Goal: Task Accomplishment & Management: Manage account settings

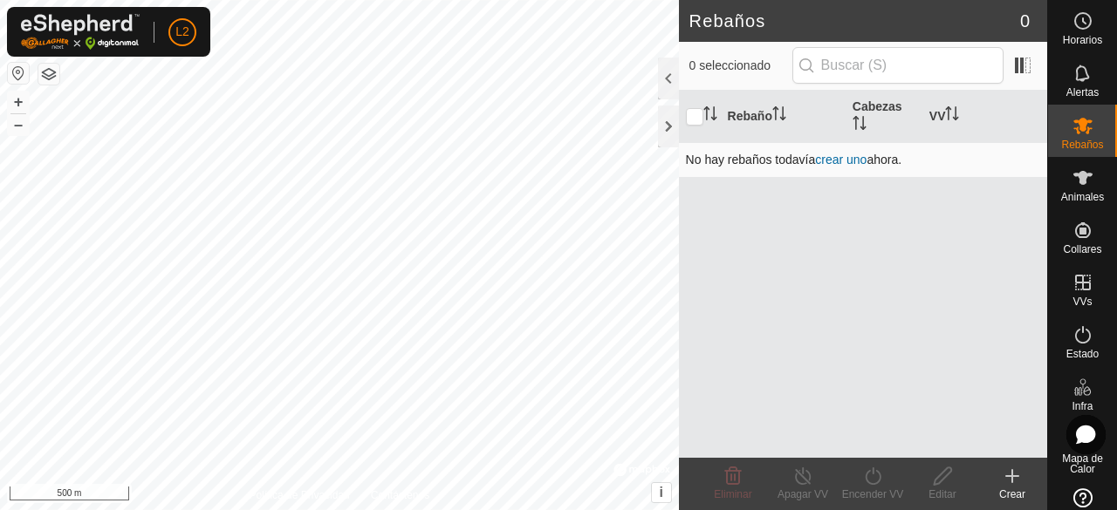
click at [848, 154] on link "crear uno" at bounding box center [840, 160] width 51 height 14
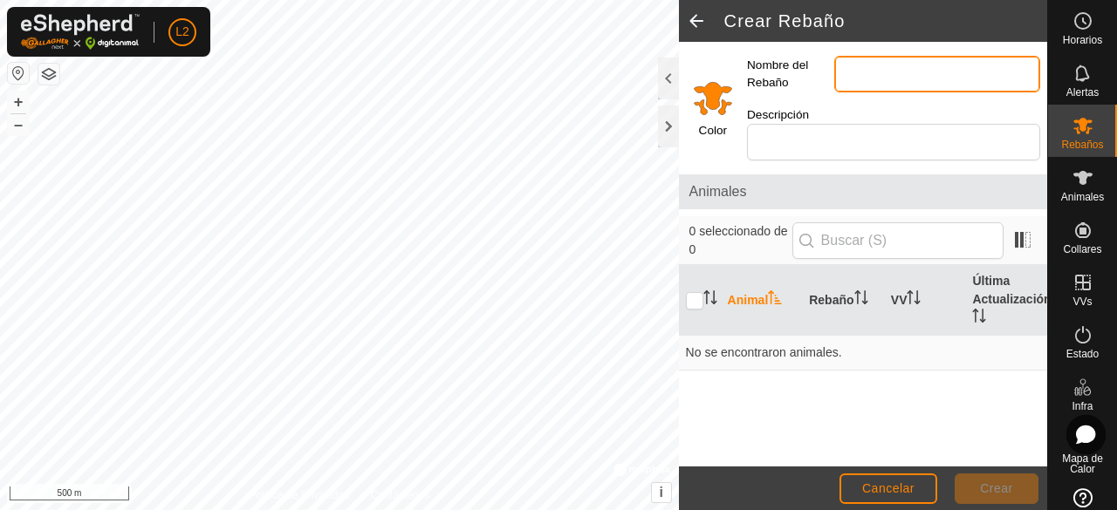
click at [902, 68] on input "Nombre del Rebaño" at bounding box center [937, 74] width 206 height 37
type input "blancas"
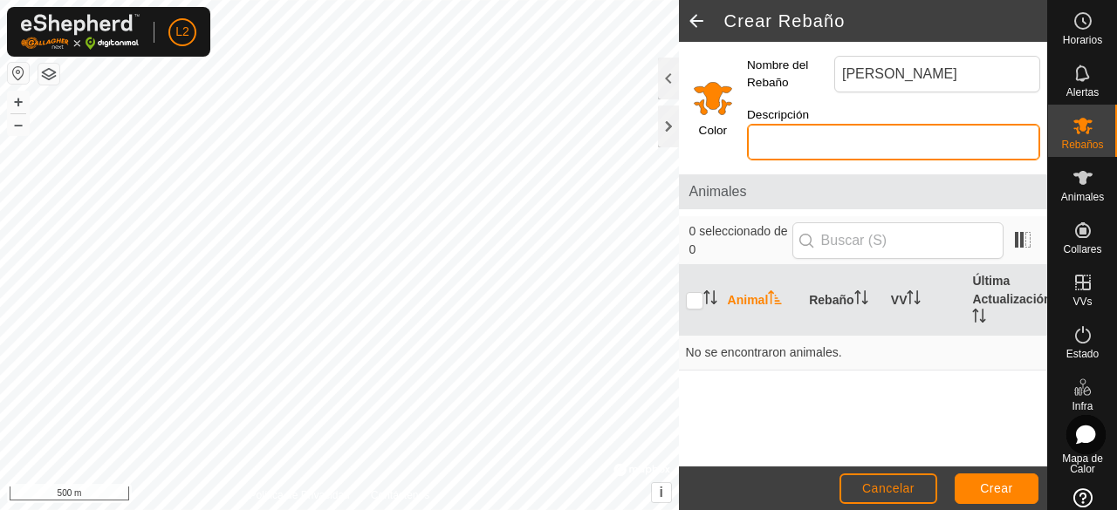
click at [878, 133] on input "Descripción" at bounding box center [893, 142] width 293 height 37
type input "blancas y marrones"
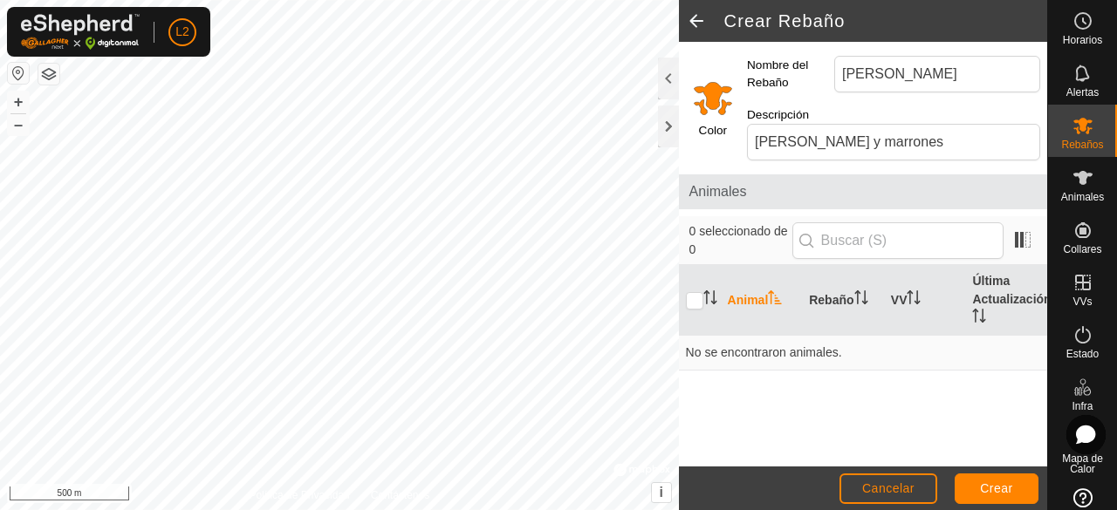
click at [833, 183] on span "Animales" at bounding box center [862, 191] width 347 height 21
click at [697, 304] on input "checkbox" at bounding box center [694, 300] width 17 height 17
checkbox input "true"
click at [759, 299] on th "Animal" at bounding box center [762, 300] width 82 height 71
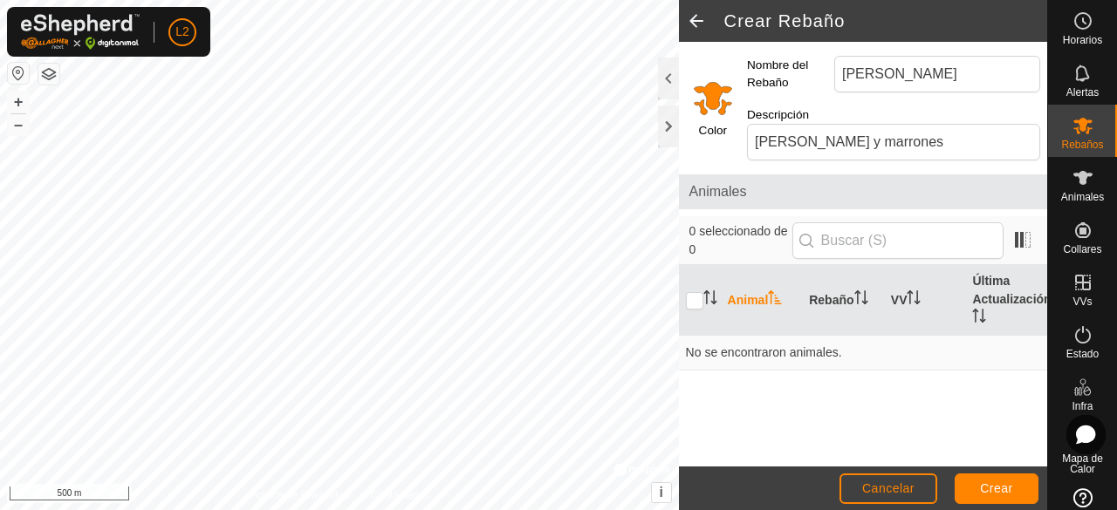
click at [759, 299] on th "Animal" at bounding box center [762, 300] width 82 height 71
click at [760, 297] on th "Animal" at bounding box center [762, 300] width 82 height 71
click at [804, 293] on th "Rebaño" at bounding box center [843, 300] width 82 height 71
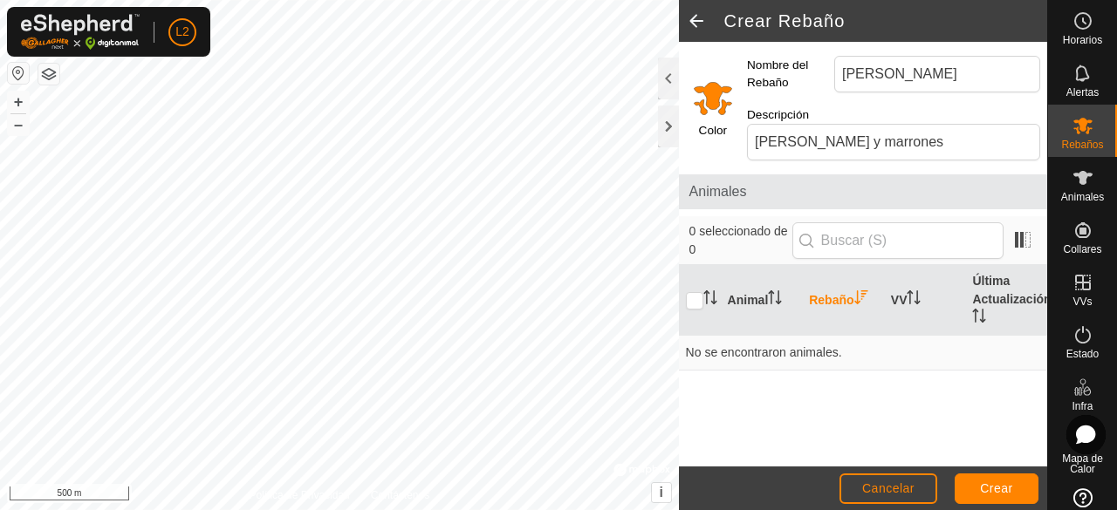
click at [804, 293] on th "Rebaño" at bounding box center [843, 300] width 82 height 71
click at [980, 292] on th "Última Actualización" at bounding box center [1006, 300] width 82 height 71
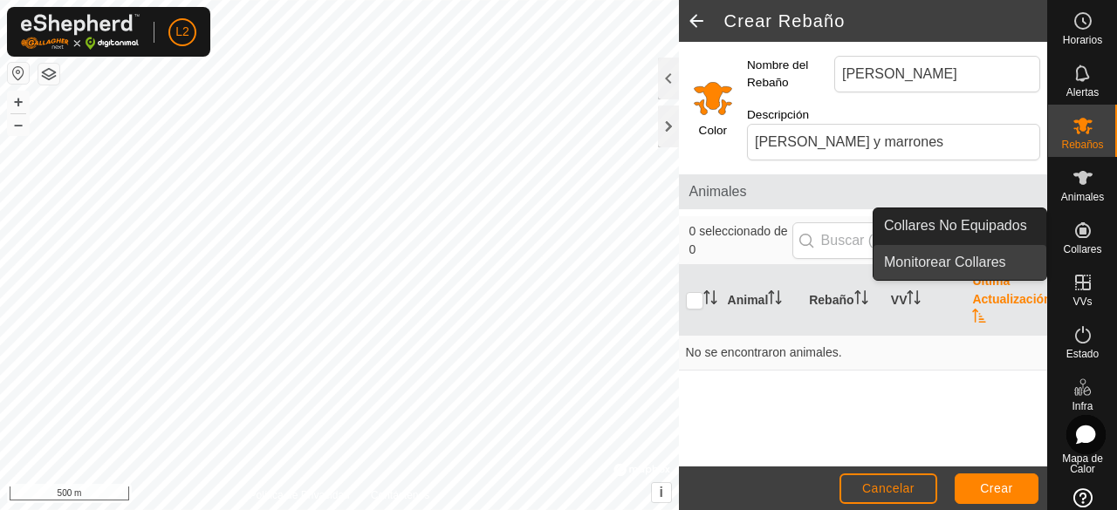
click at [990, 257] on link "Monitorear Collares" at bounding box center [959, 262] width 173 height 35
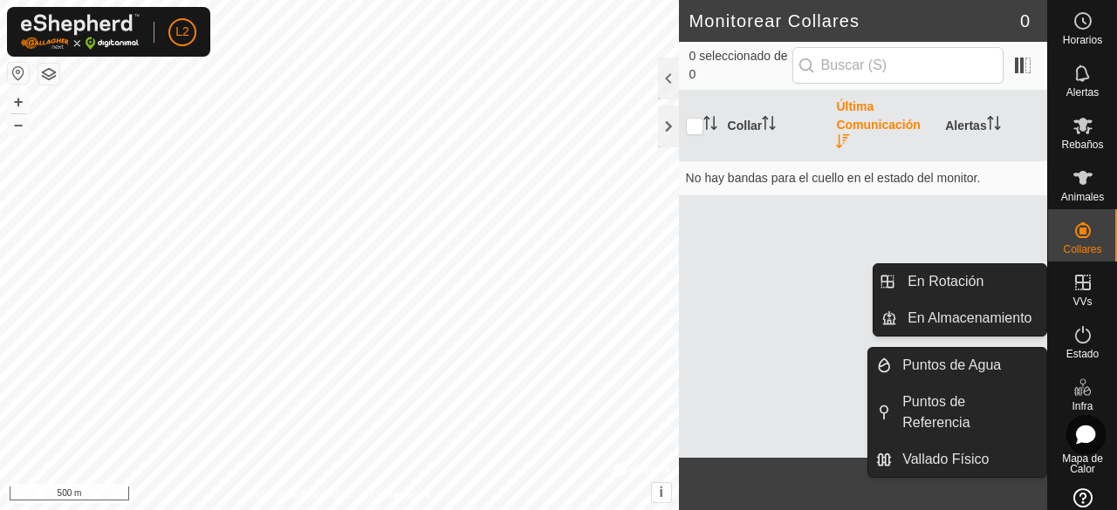
click at [1072, 272] on icon at bounding box center [1082, 282] width 21 height 21
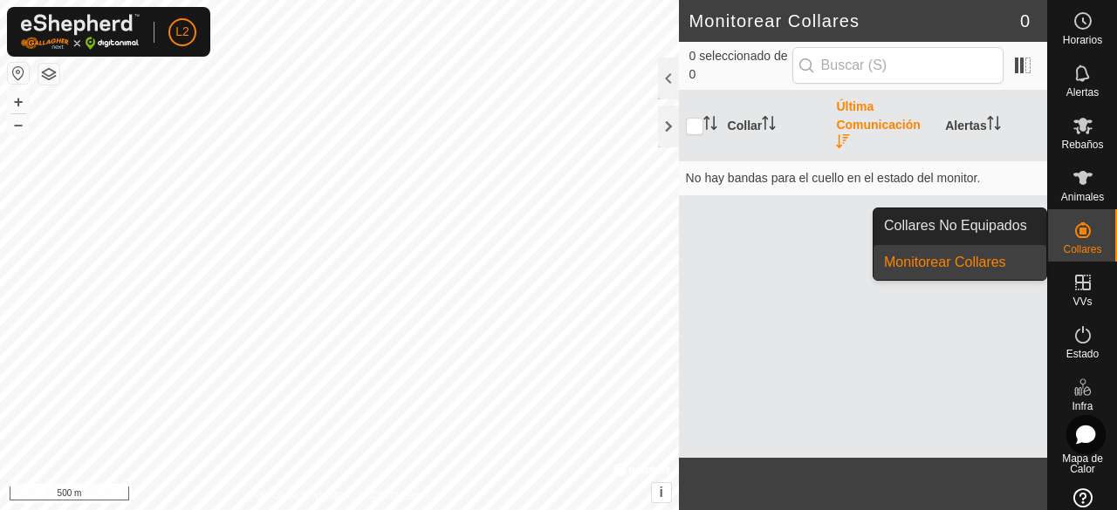
click at [1089, 252] on span "Collares" at bounding box center [1082, 249] width 38 height 10
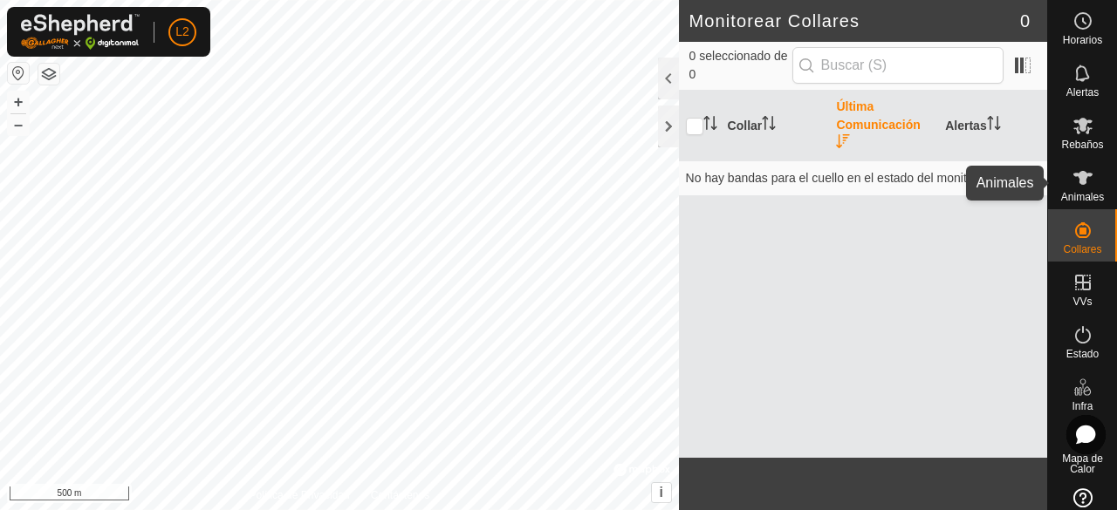
click at [1091, 201] on span "Animales" at bounding box center [1082, 197] width 43 height 10
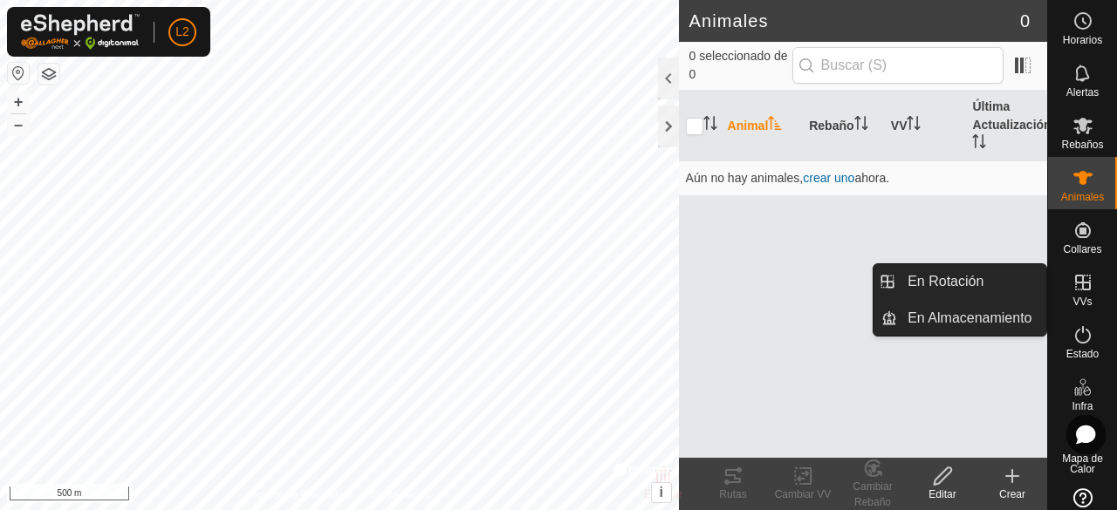
click at [1075, 290] on icon at bounding box center [1082, 282] width 21 height 21
drag, startPoint x: 1081, startPoint y: 276, endPoint x: 1089, endPoint y: 243, distance: 34.1
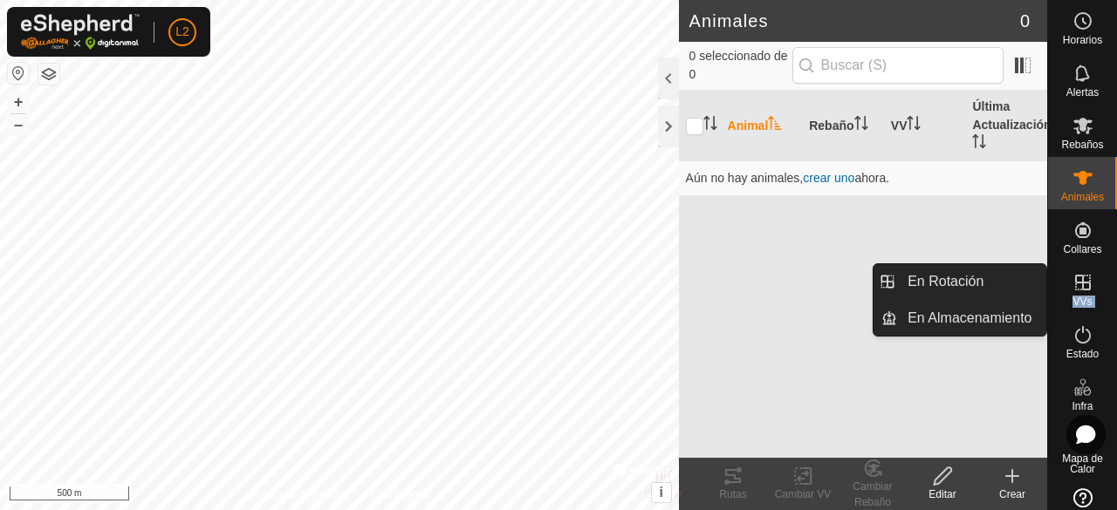
click at [1089, 243] on nav "Horarios Alertas Rebaños Animales Collares VVs Estado Infra Mapa de Calor Ayuda" at bounding box center [1082, 255] width 69 height 510
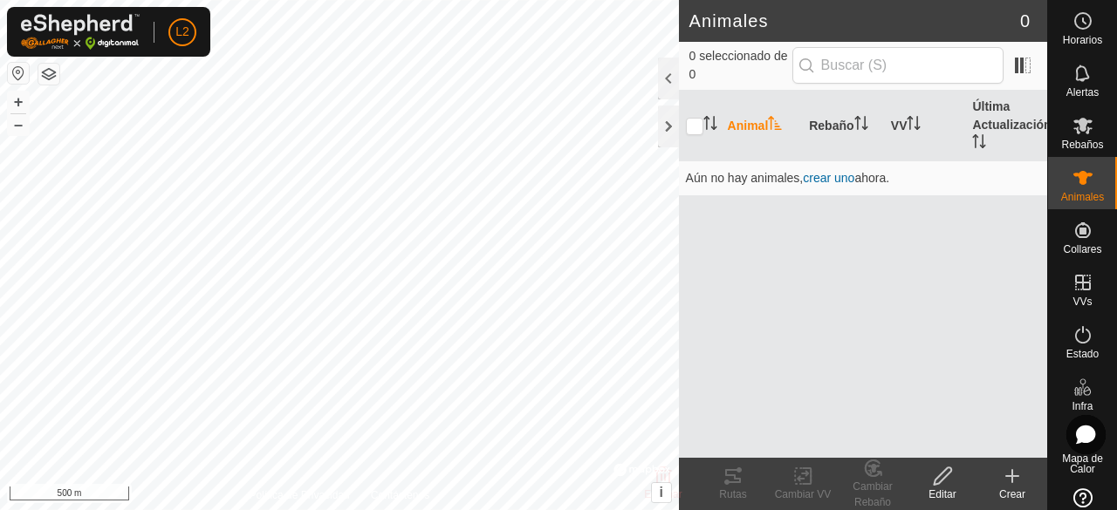
click at [1089, 243] on es-neckbands-svg-icon at bounding box center [1082, 230] width 31 height 28
click at [1071, 243] on es-neckbands-svg-icon at bounding box center [1082, 230] width 31 height 28
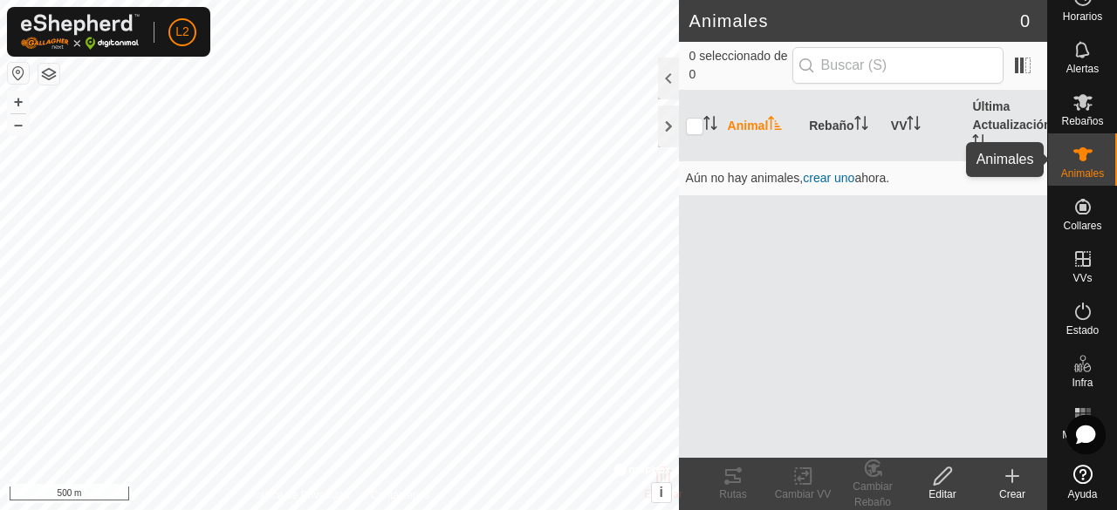
click at [1081, 158] on icon at bounding box center [1082, 154] width 21 height 21
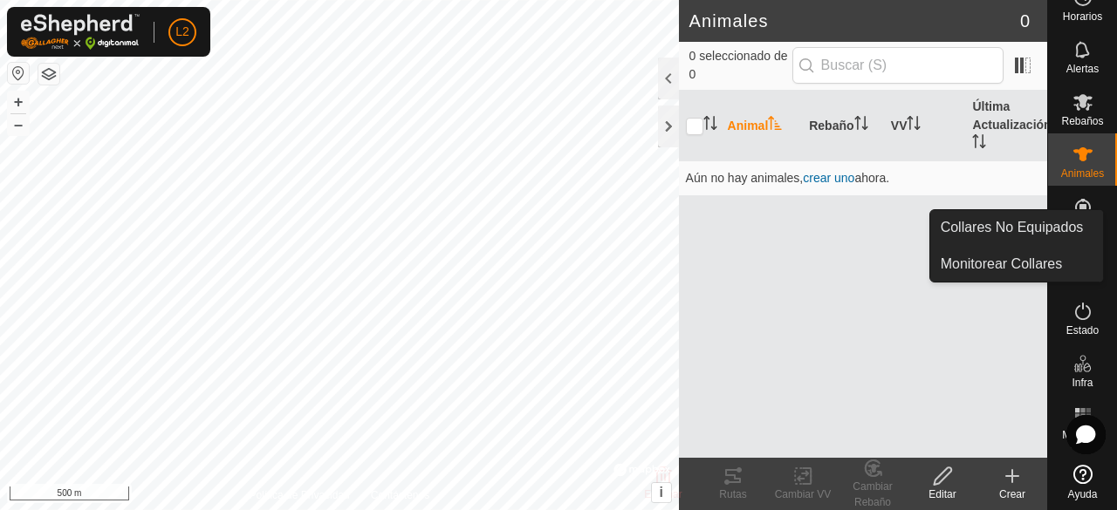
click at [1077, 207] on icon at bounding box center [1083, 207] width 16 height 16
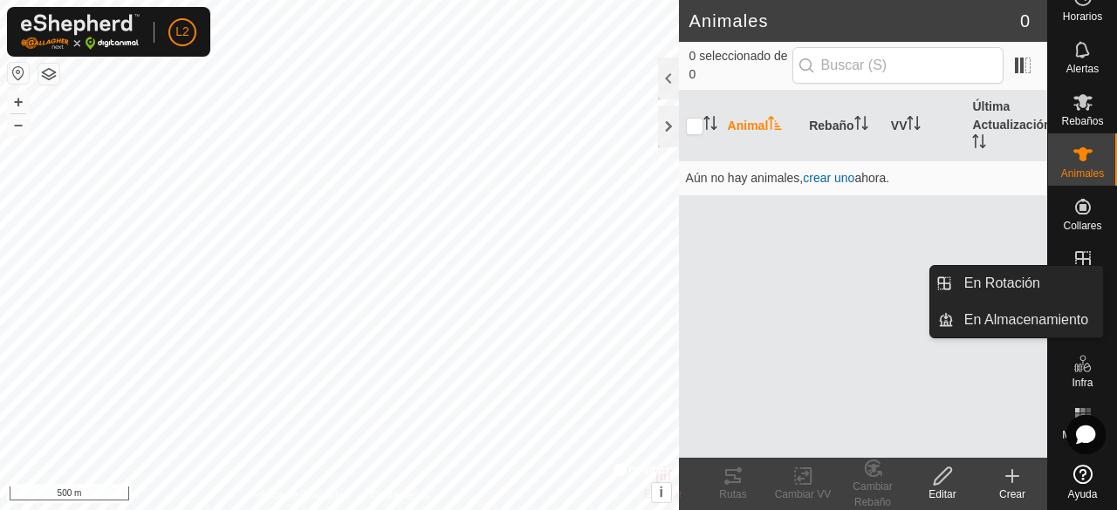
click at [1077, 263] on icon at bounding box center [1082, 259] width 21 height 21
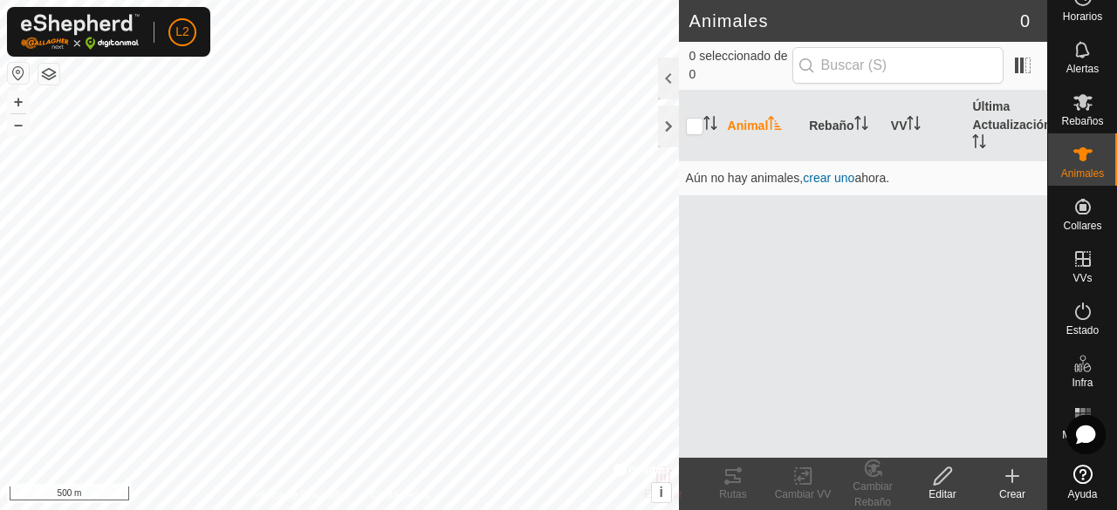
click at [1014, 486] on icon at bounding box center [1012, 476] width 21 height 21
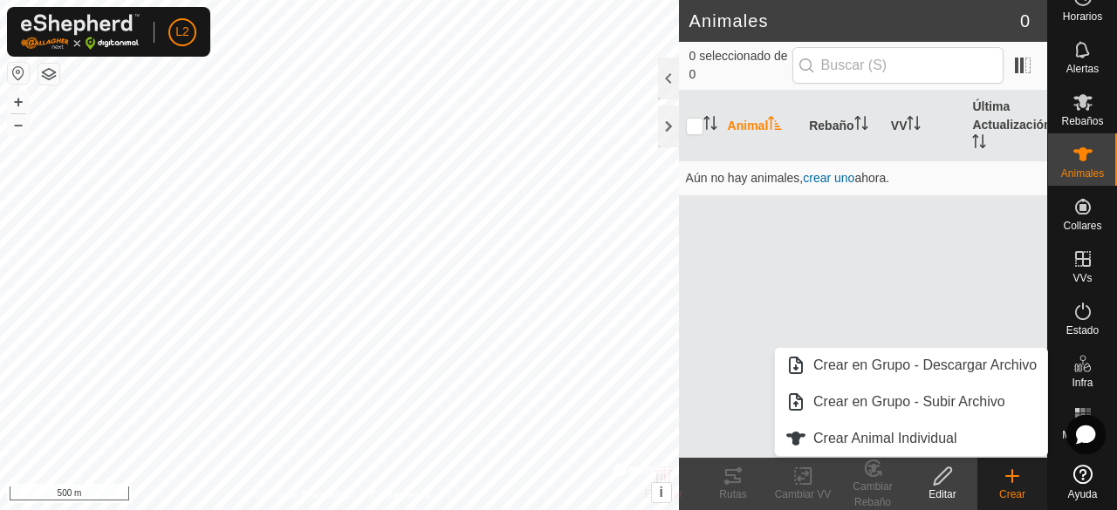
click at [1014, 486] on icon at bounding box center [1012, 476] width 21 height 21
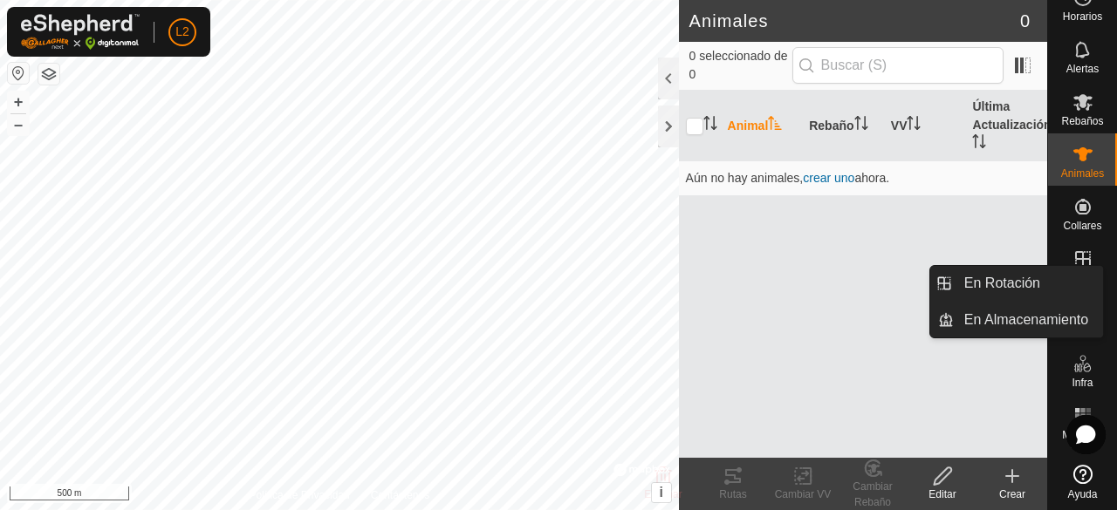
click at [1074, 247] on es-virtualpaddocks-svg-icon at bounding box center [1082, 259] width 31 height 28
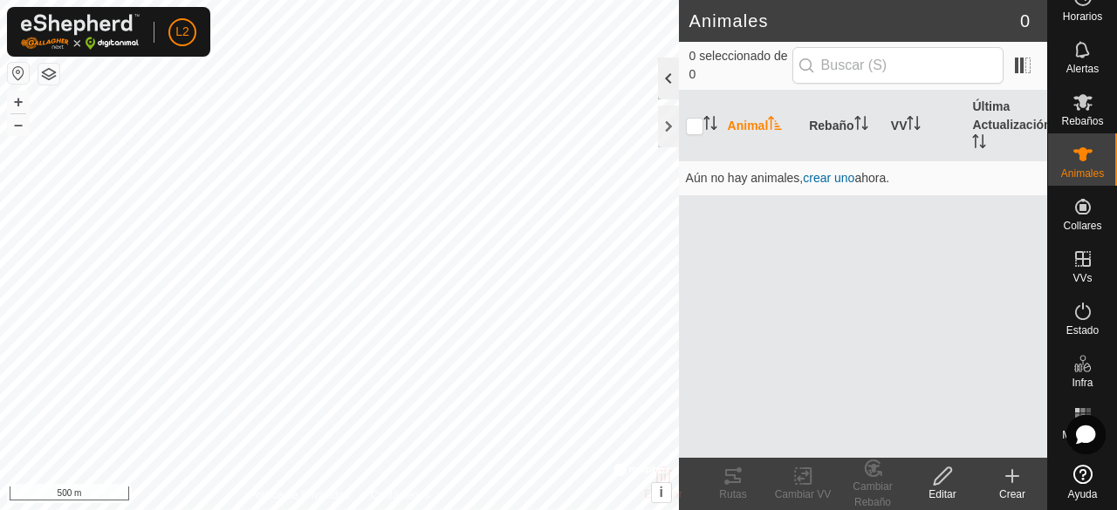
click at [664, 62] on div at bounding box center [668, 79] width 21 height 42
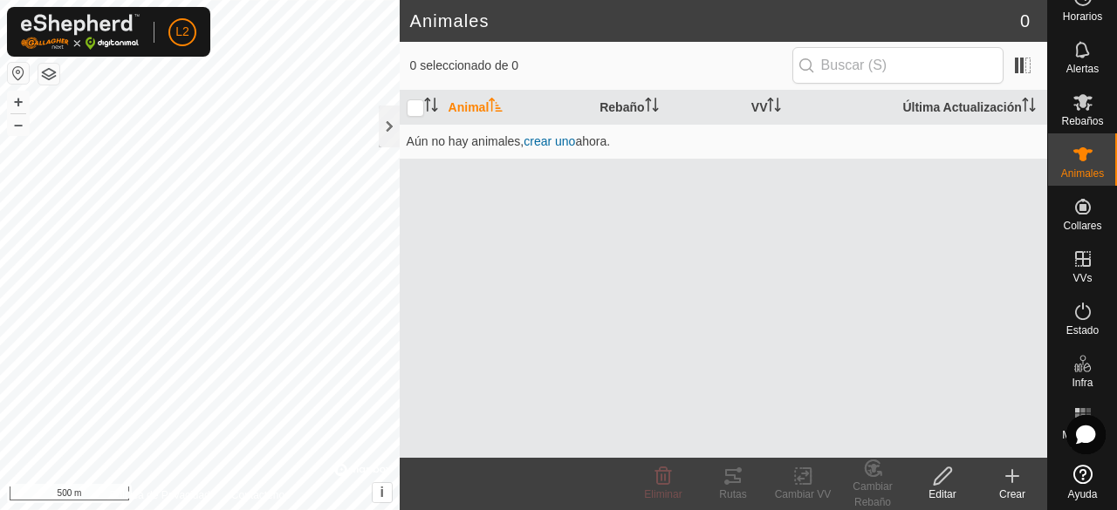
click at [664, 62] on span "0 seleccionado de 0" at bounding box center [601, 66] width 382 height 18
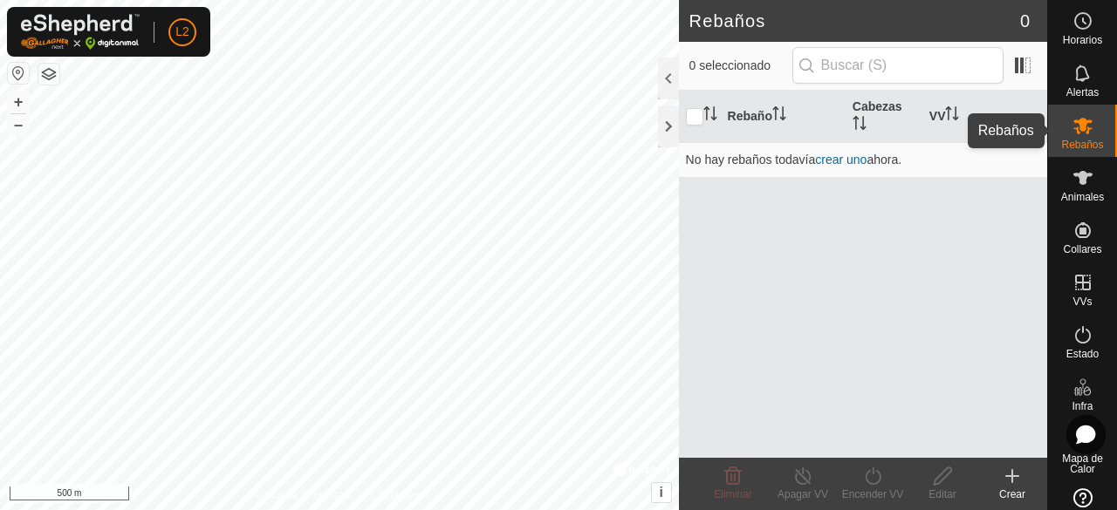
click at [1085, 121] on es-mob-svg-icon at bounding box center [1082, 126] width 31 height 28
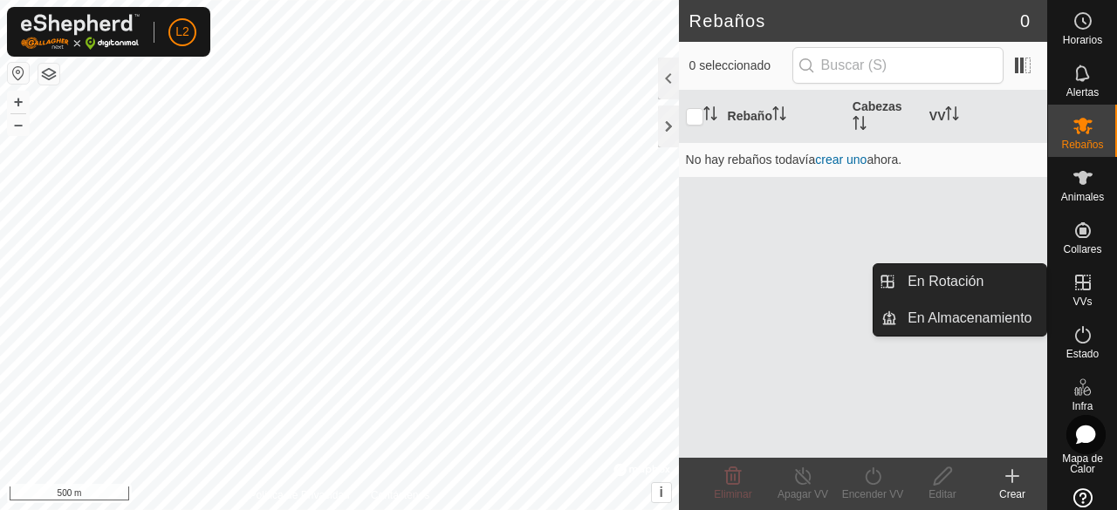
click at [1075, 283] on icon at bounding box center [1083, 283] width 16 height 16
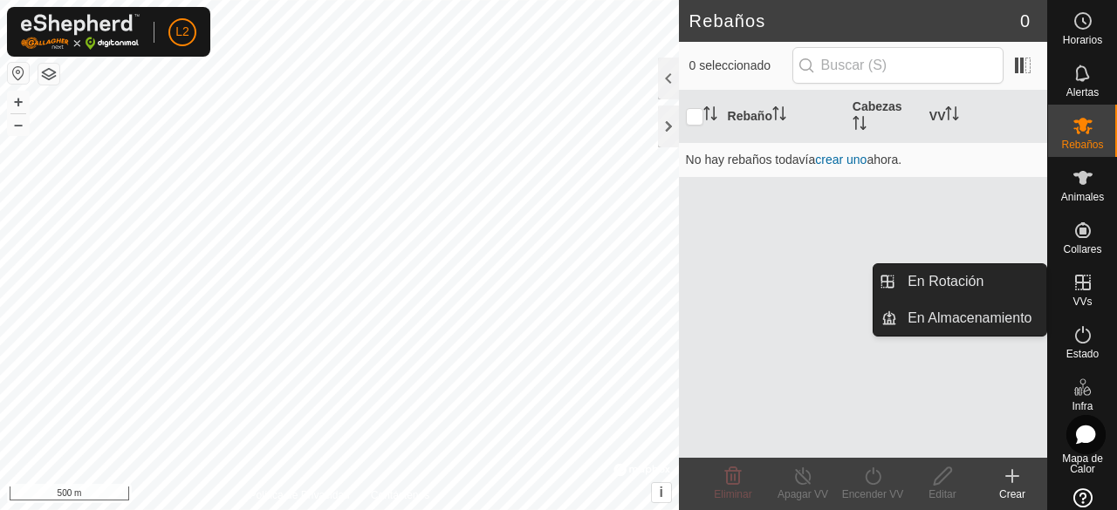
drag, startPoint x: 1073, startPoint y: 283, endPoint x: 1083, endPoint y: 281, distance: 9.8
click at [1083, 281] on icon at bounding box center [1083, 283] width 16 height 16
click at [1082, 278] on icon at bounding box center [1083, 283] width 16 height 16
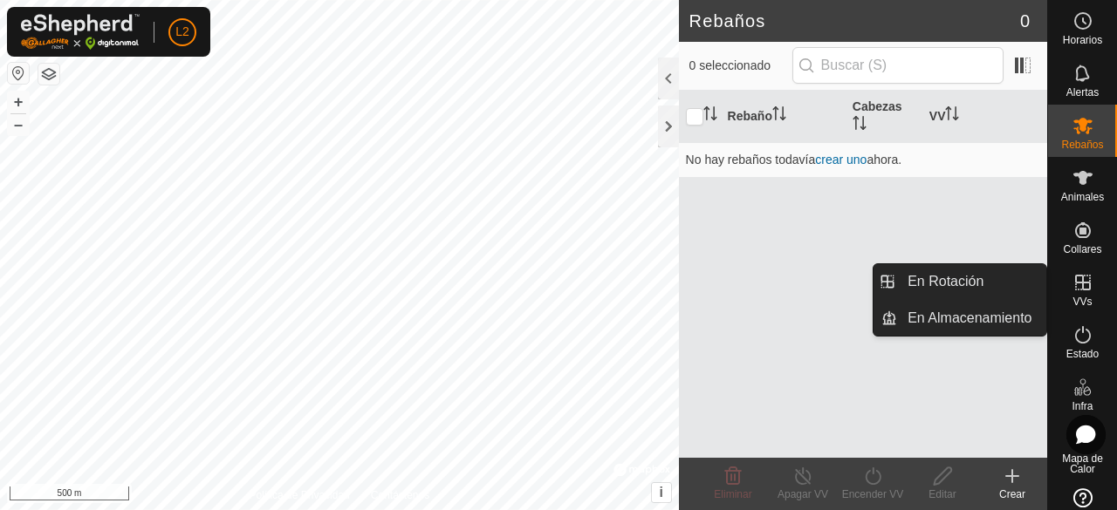
click at [1082, 278] on icon at bounding box center [1083, 283] width 16 height 16
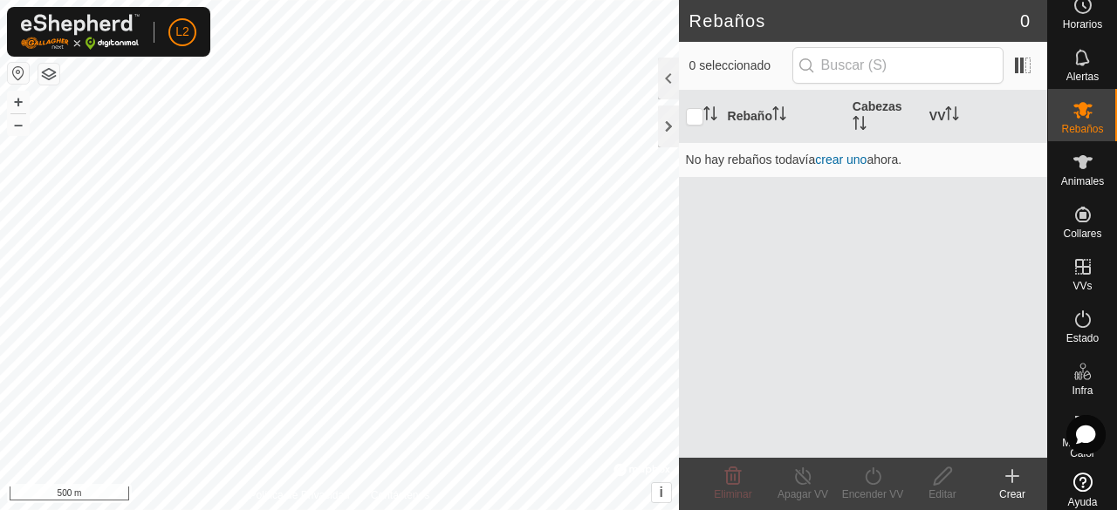
scroll to position [24, 0]
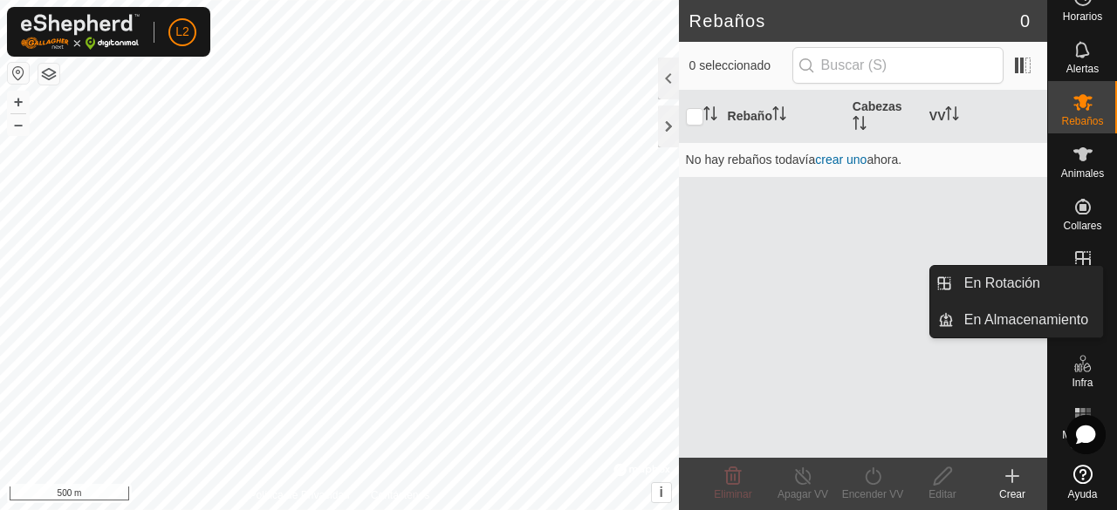
click at [1080, 256] on icon at bounding box center [1082, 259] width 21 height 21
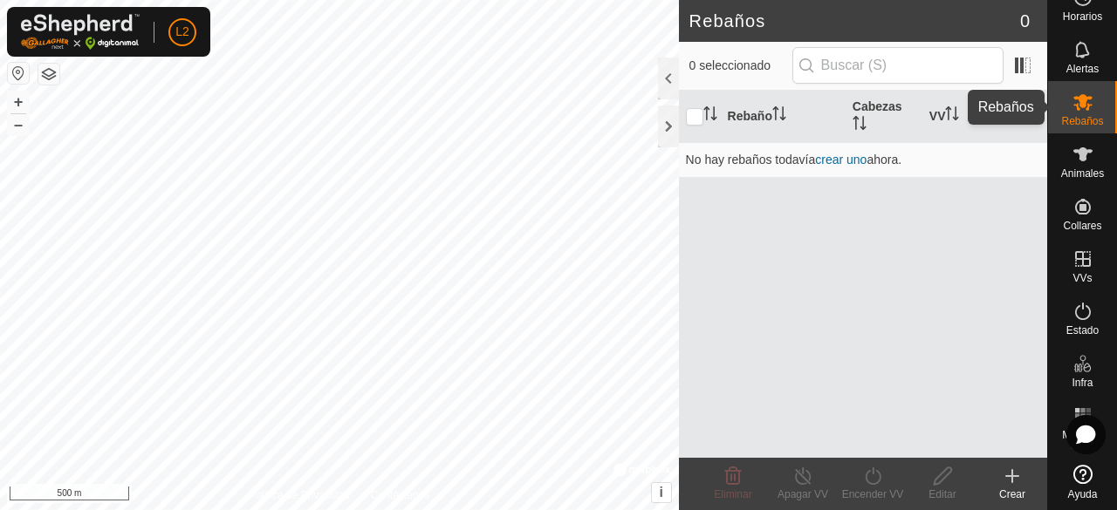
click at [1083, 113] on es-mob-svg-icon at bounding box center [1082, 102] width 31 height 28
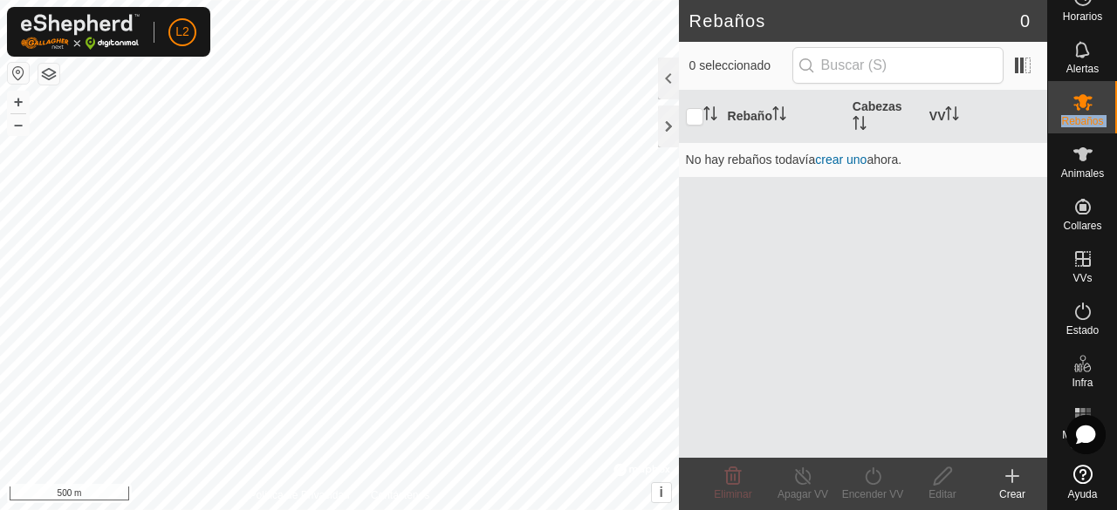
drag, startPoint x: 1083, startPoint y: 113, endPoint x: 1078, endPoint y: 95, distance: 18.8
click at [1078, 95] on es-mob-svg-icon at bounding box center [1082, 102] width 31 height 28
click at [1078, 95] on icon at bounding box center [1082, 102] width 21 height 21
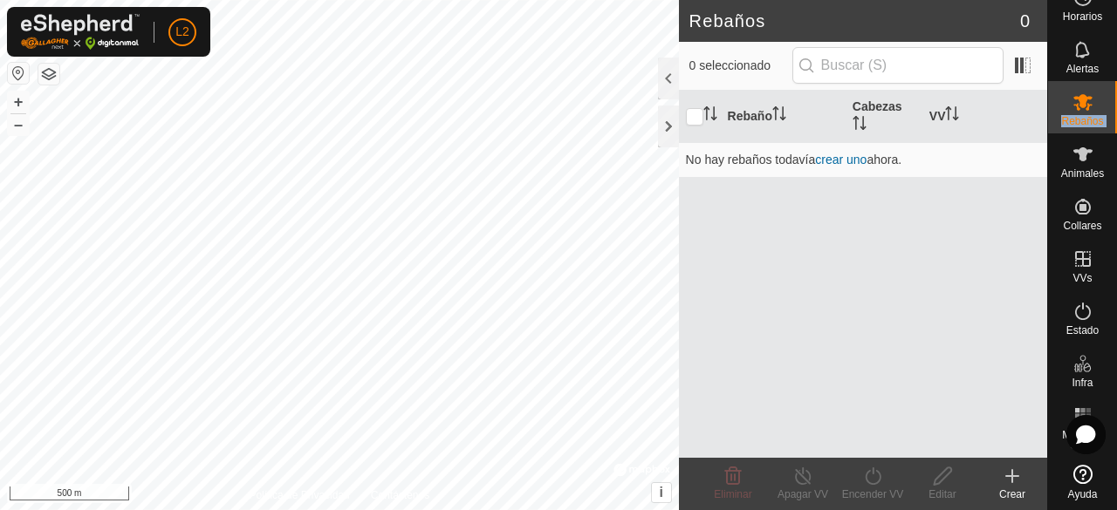
click at [1078, 95] on icon at bounding box center [1082, 102] width 21 height 21
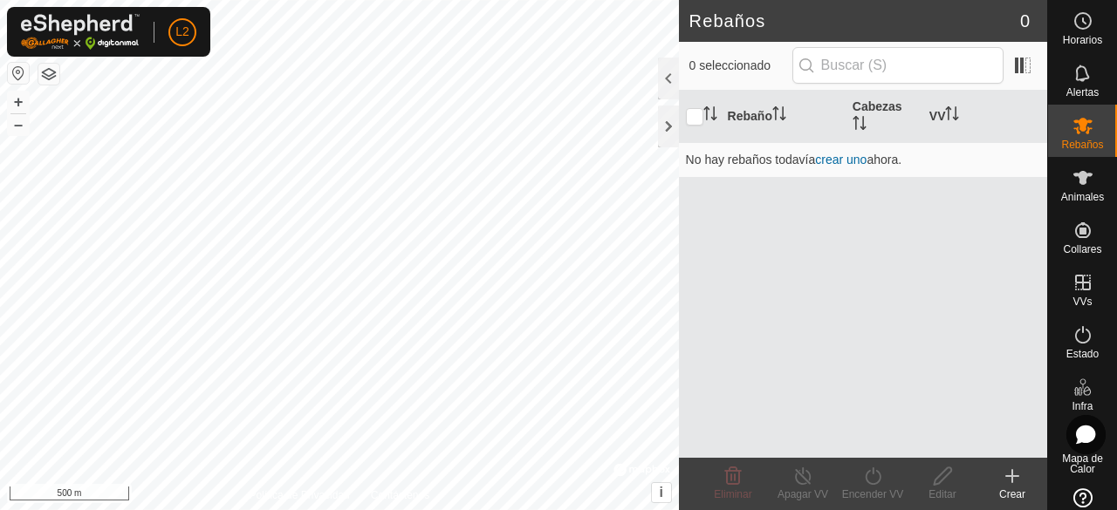
click at [1005, 20] on h2 "Rebaños" at bounding box center [854, 20] width 331 height 21
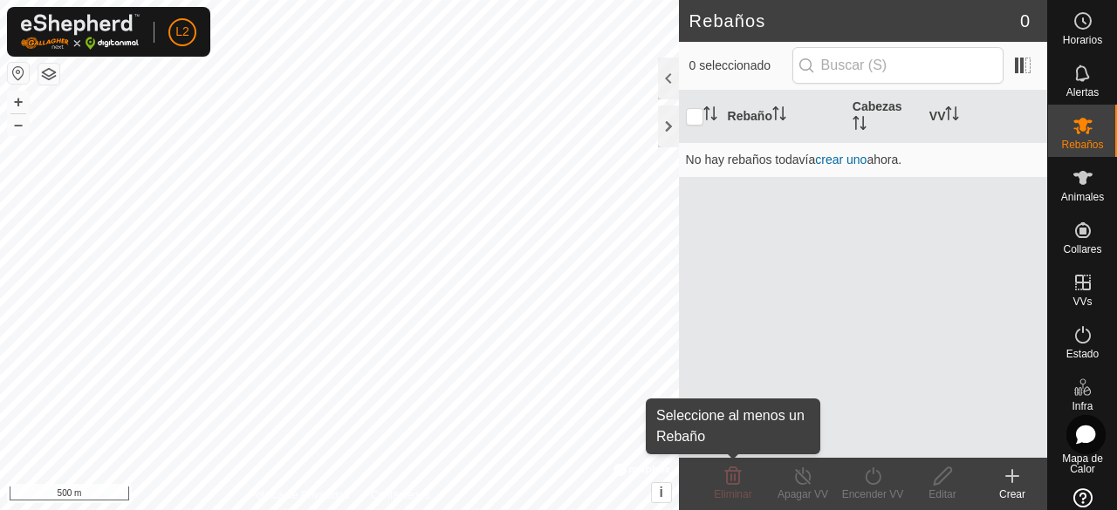
click at [739, 482] on icon at bounding box center [733, 476] width 17 height 17
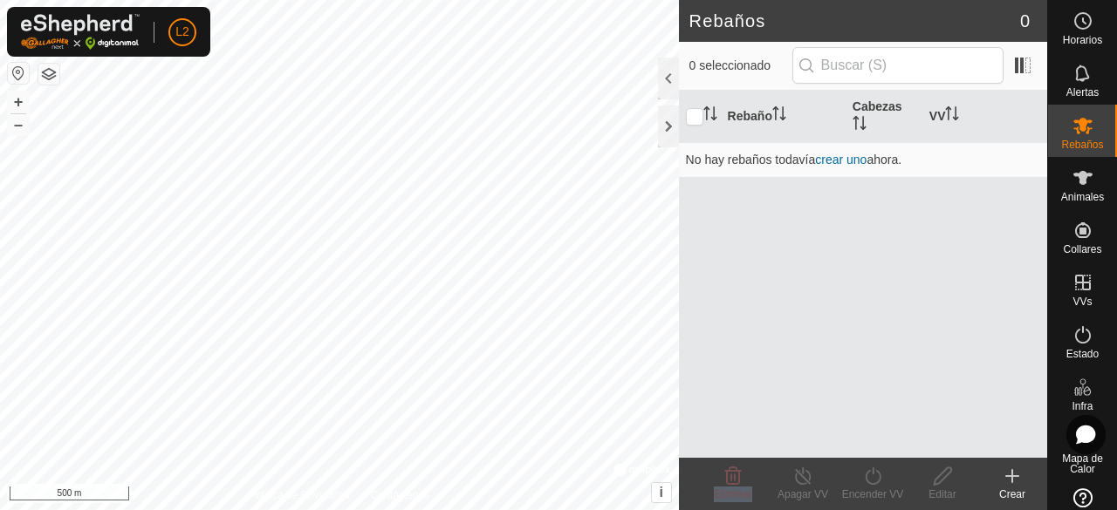
click at [739, 482] on icon at bounding box center [733, 476] width 17 height 17
click at [1017, 492] on div "Crear" at bounding box center [1012, 495] width 70 height 16
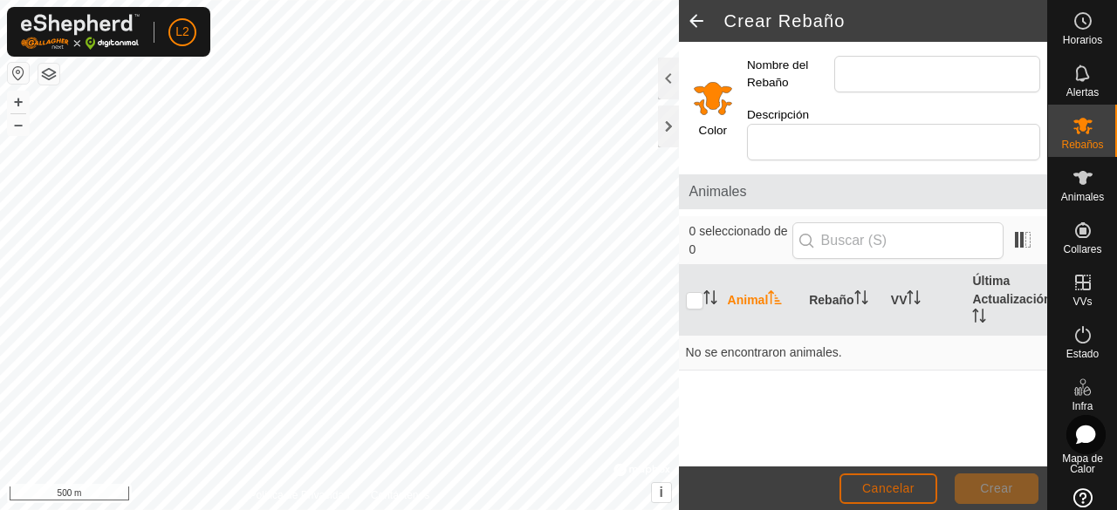
click at [920, 491] on button "Cancelar" at bounding box center [888, 489] width 98 height 31
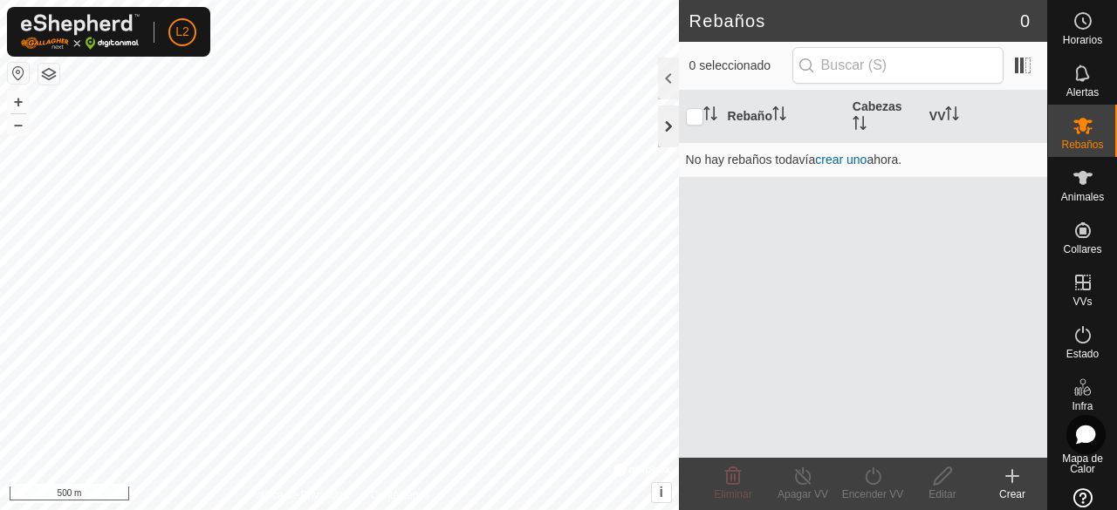
click at [662, 130] on div at bounding box center [668, 127] width 21 height 42
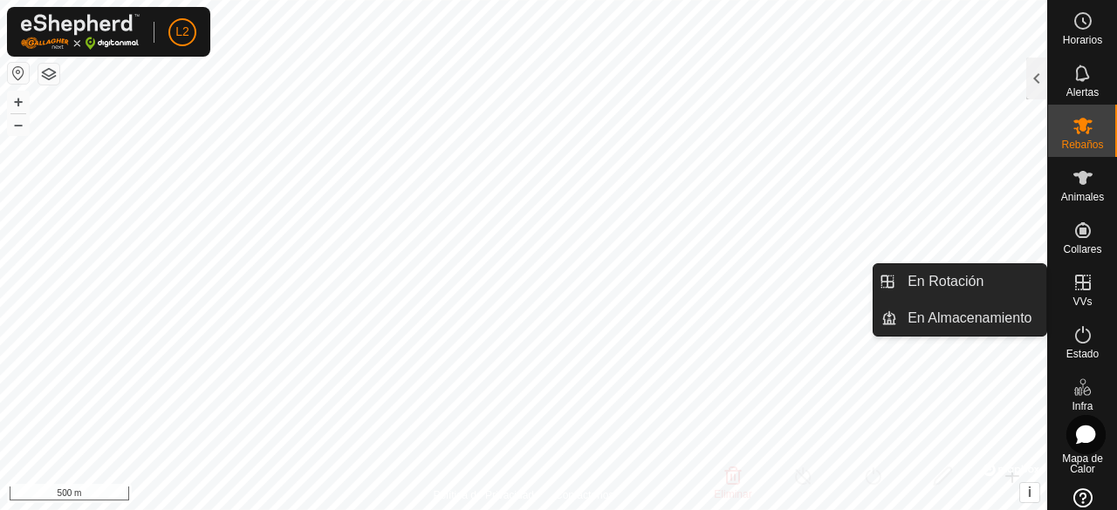
click at [1075, 291] on icon at bounding box center [1083, 283] width 16 height 16
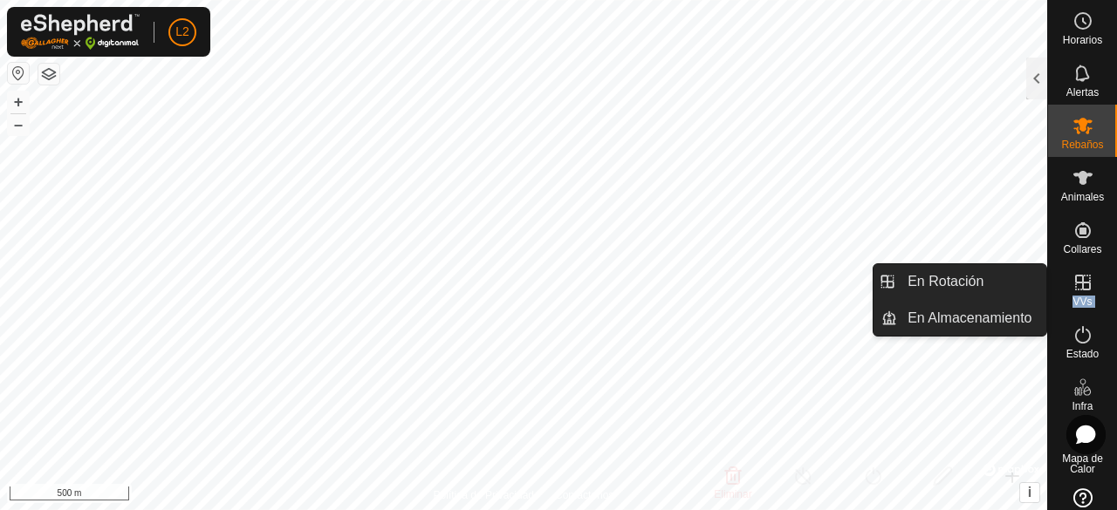
click at [1075, 291] on icon at bounding box center [1083, 283] width 16 height 16
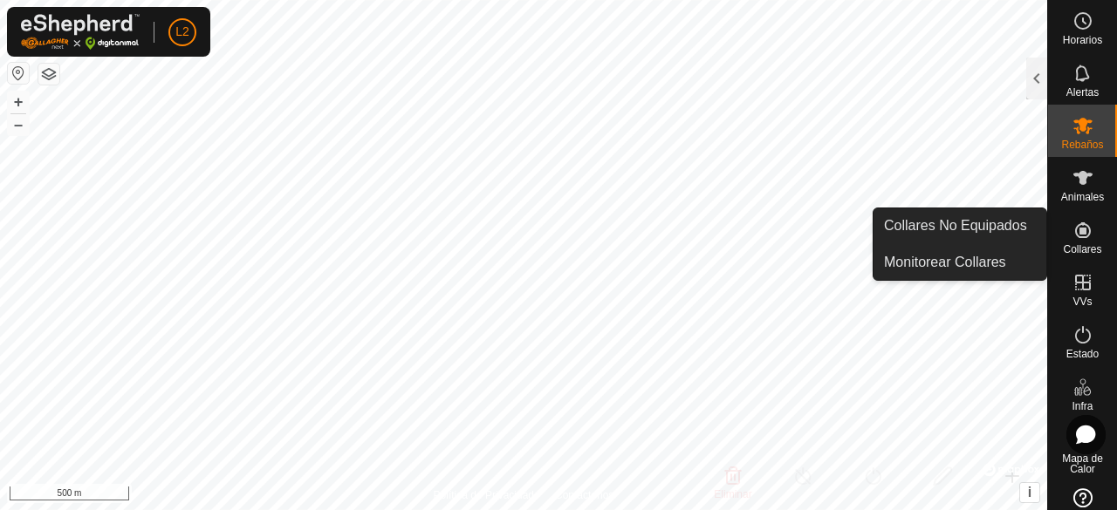
click at [1050, 245] on div "Collares" at bounding box center [1082, 235] width 69 height 52
click at [1076, 254] on span "Collares" at bounding box center [1082, 249] width 38 height 10
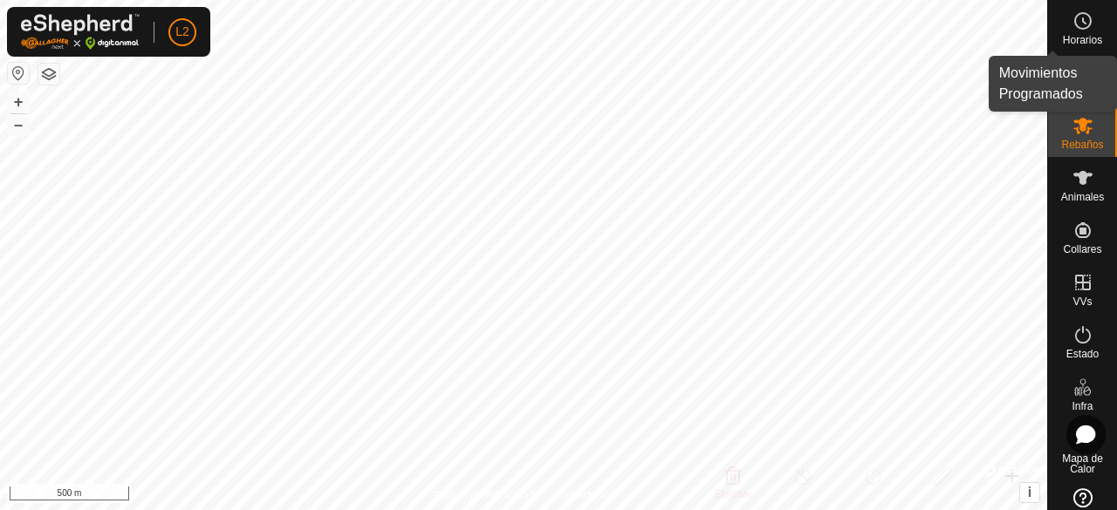
click at [1096, 32] on div "Horarios" at bounding box center [1082, 26] width 69 height 52
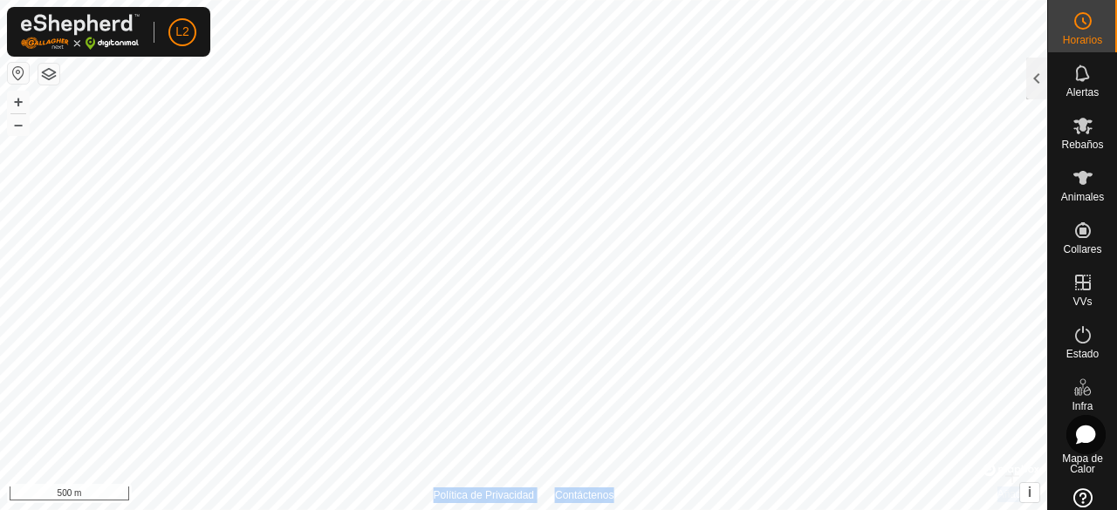
click at [1043, 181] on div "Movimientos Programados TODOS LOS Rebaños No válido Vallados Virtuales y Rebaño…" at bounding box center [523, 255] width 1047 height 510
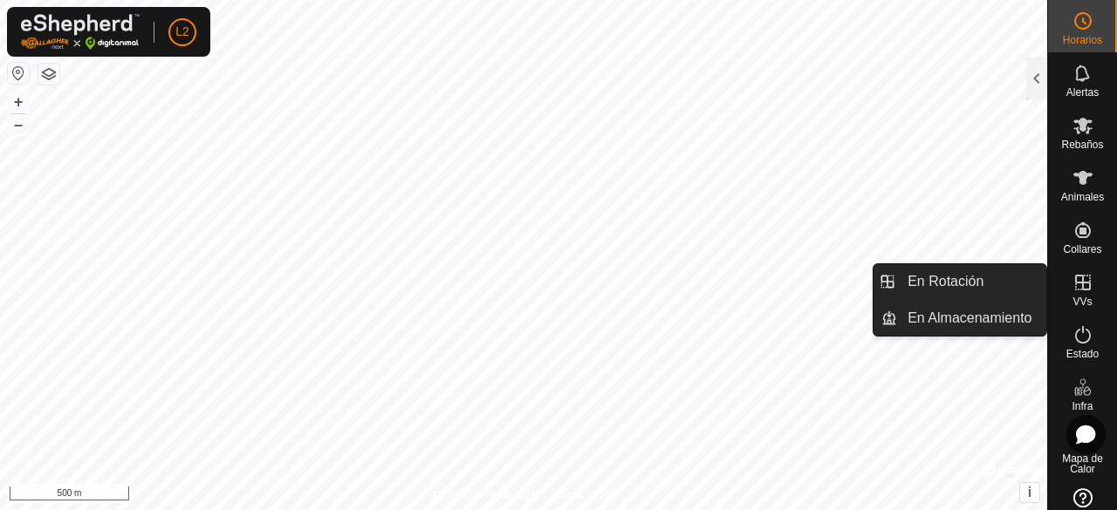
click at [1072, 289] on icon at bounding box center [1082, 282] width 21 height 21
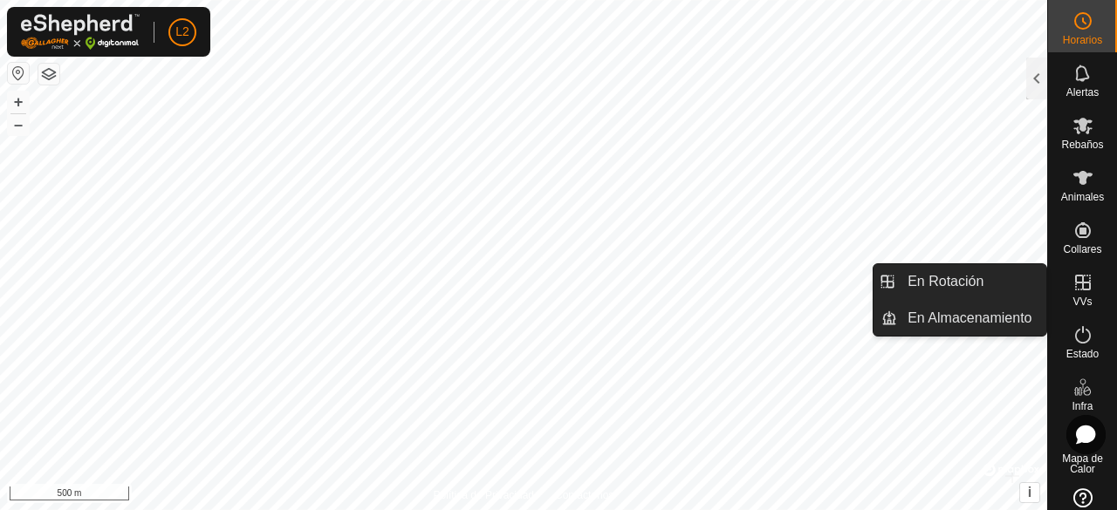
click at [1075, 289] on icon at bounding box center [1083, 283] width 16 height 16
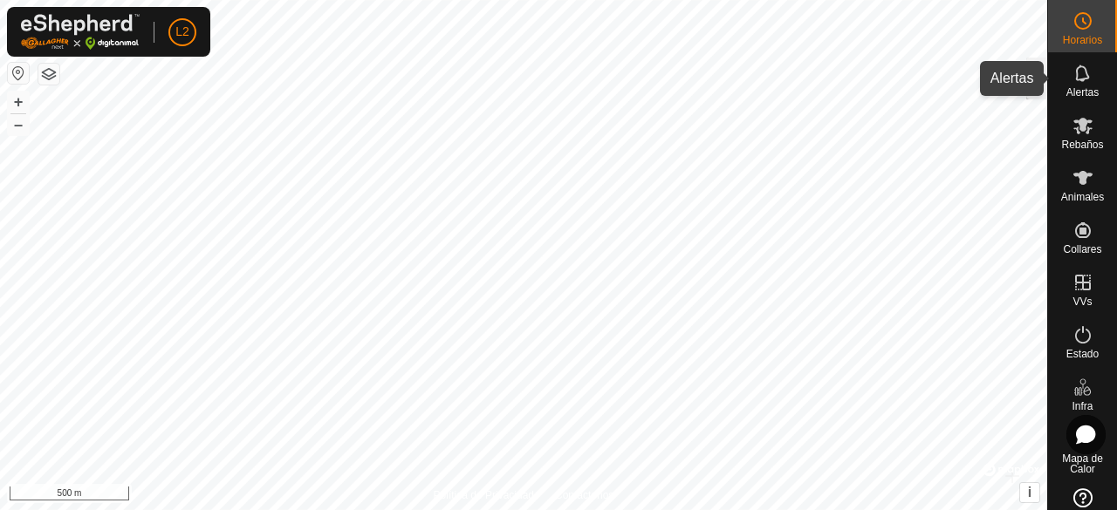
click at [1075, 70] on icon at bounding box center [1082, 73] width 21 height 21
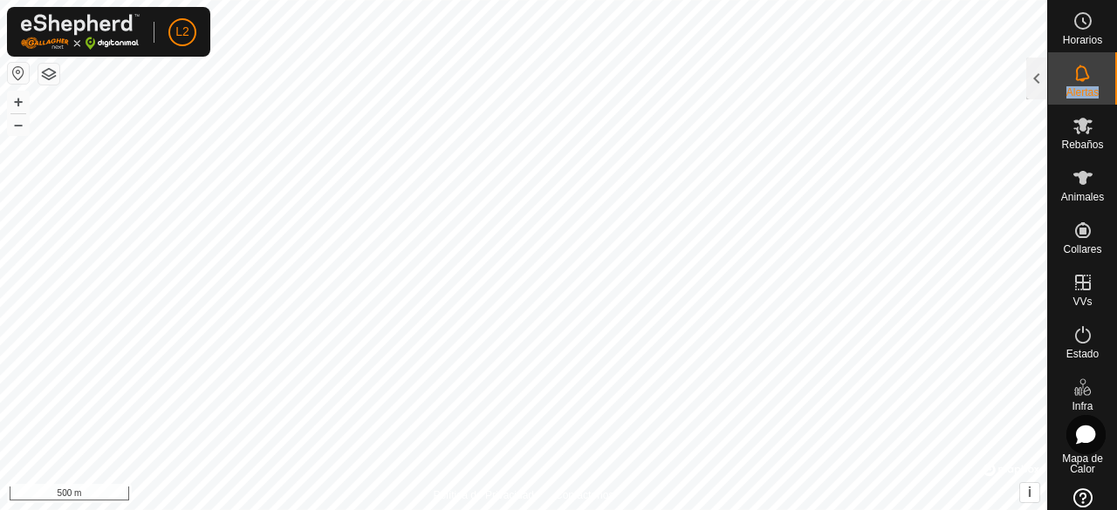
click at [1075, 70] on icon at bounding box center [1082, 73] width 21 height 21
click at [1080, 137] on es-mob-svg-icon at bounding box center [1082, 126] width 31 height 28
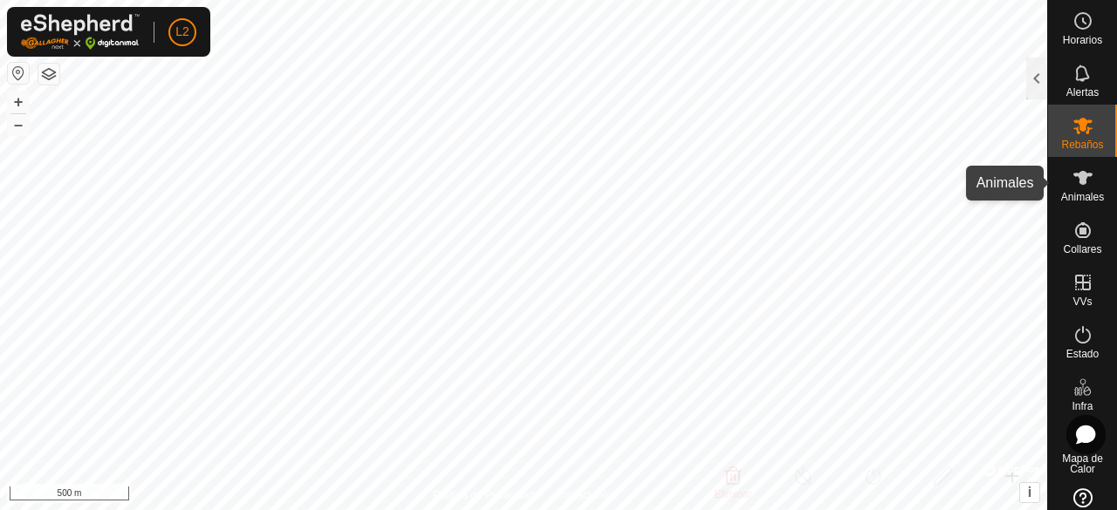
click at [1081, 181] on icon at bounding box center [1082, 178] width 21 height 21
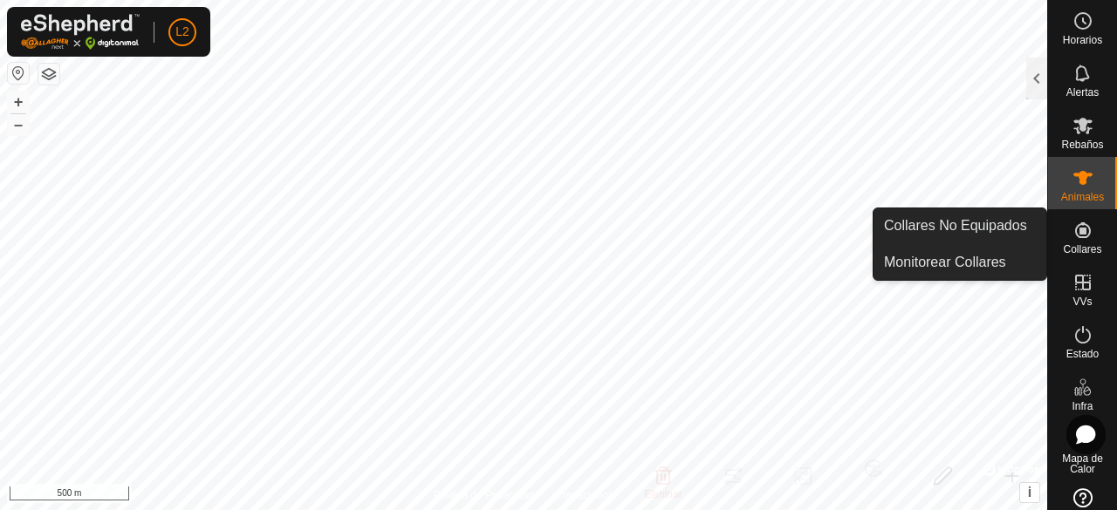
click at [1075, 236] on icon at bounding box center [1083, 230] width 16 height 16
click at [1076, 236] on icon at bounding box center [1082, 230] width 21 height 21
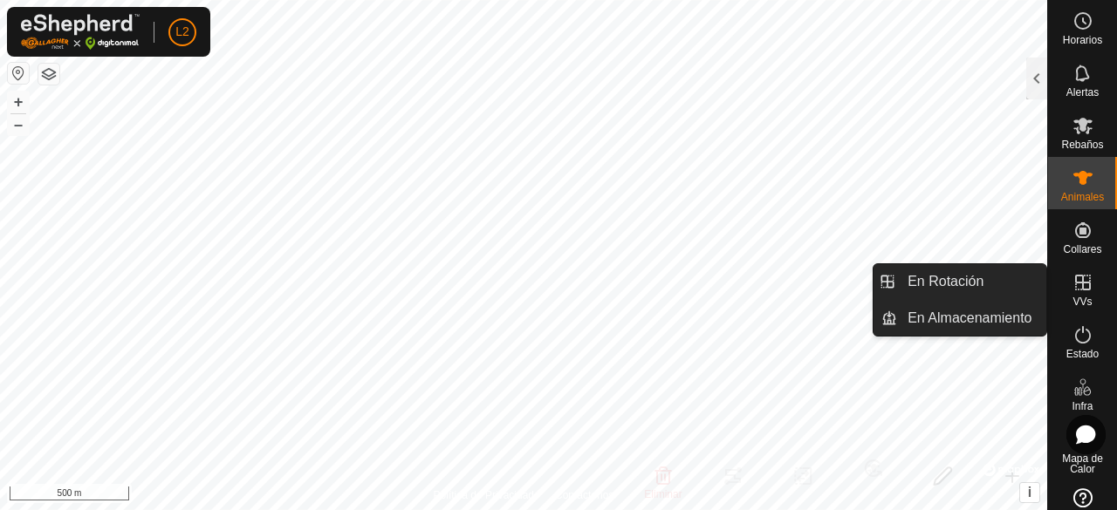
click at [1072, 289] on icon at bounding box center [1082, 282] width 21 height 21
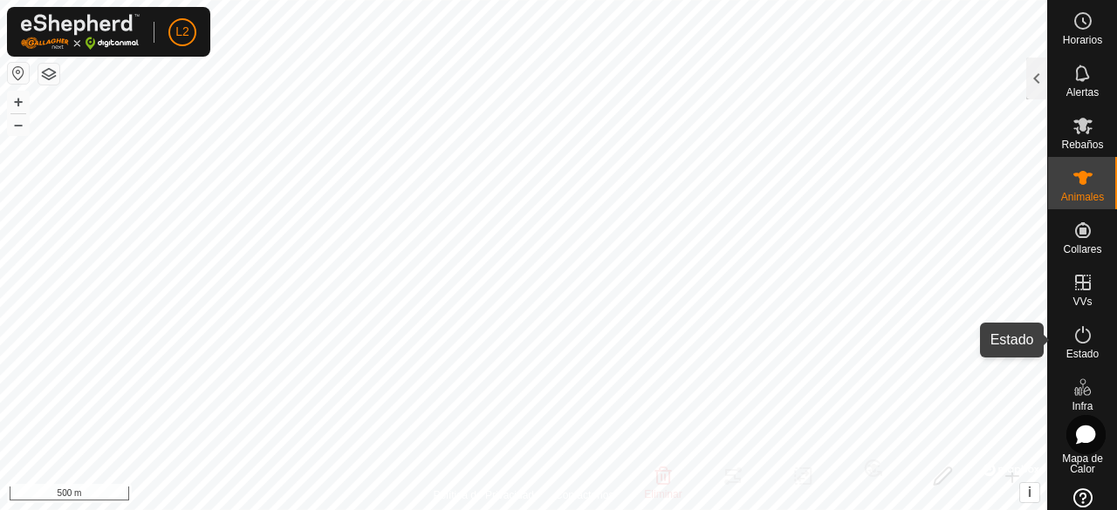
click at [1077, 350] on span "Estado" at bounding box center [1082, 354] width 32 height 10
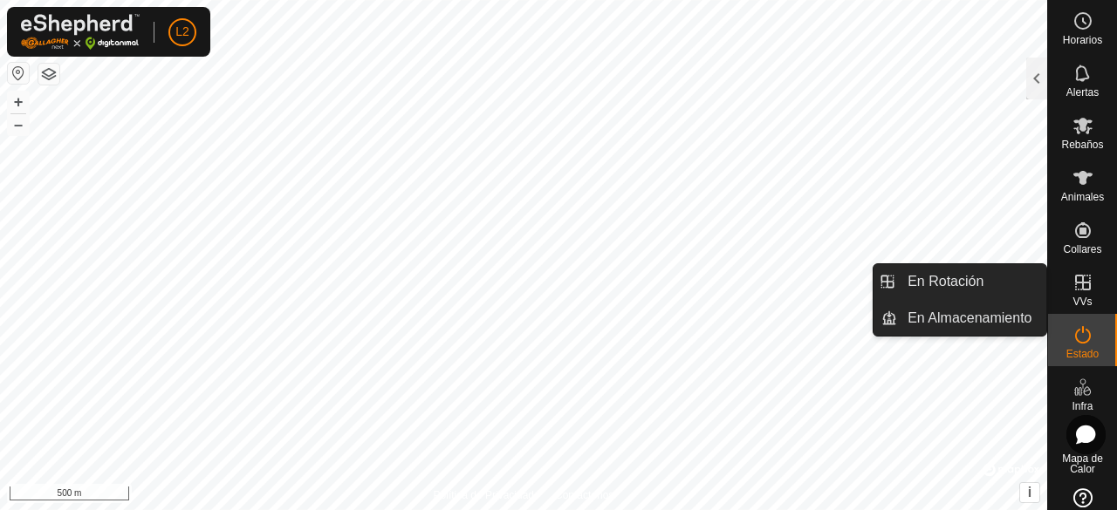
click at [1078, 298] on span "VVs" at bounding box center [1081, 302] width 19 height 10
click at [1073, 285] on icon at bounding box center [1082, 282] width 21 height 21
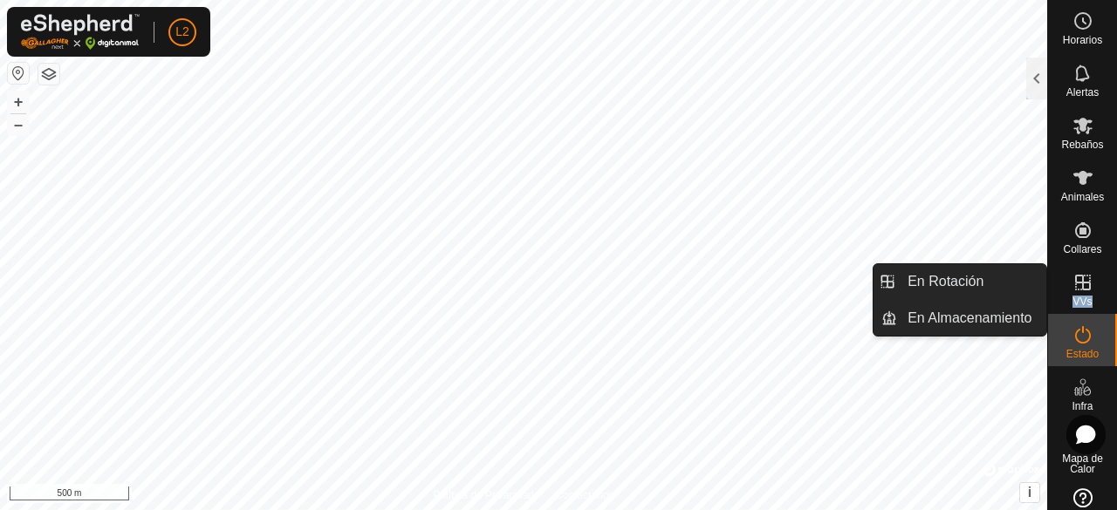
click at [1073, 285] on icon at bounding box center [1082, 282] width 21 height 21
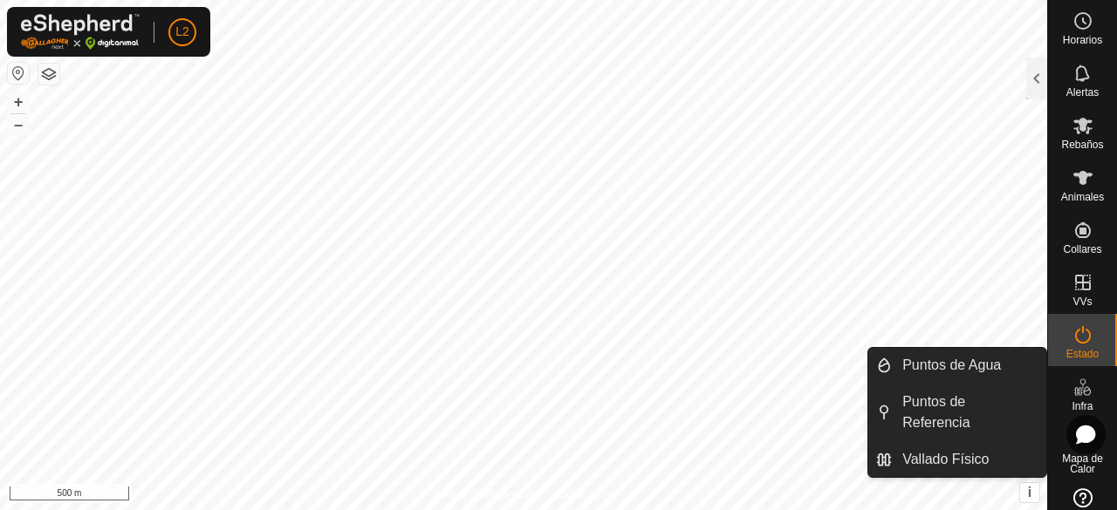
click at [1077, 387] on icon at bounding box center [1082, 387] width 21 height 21
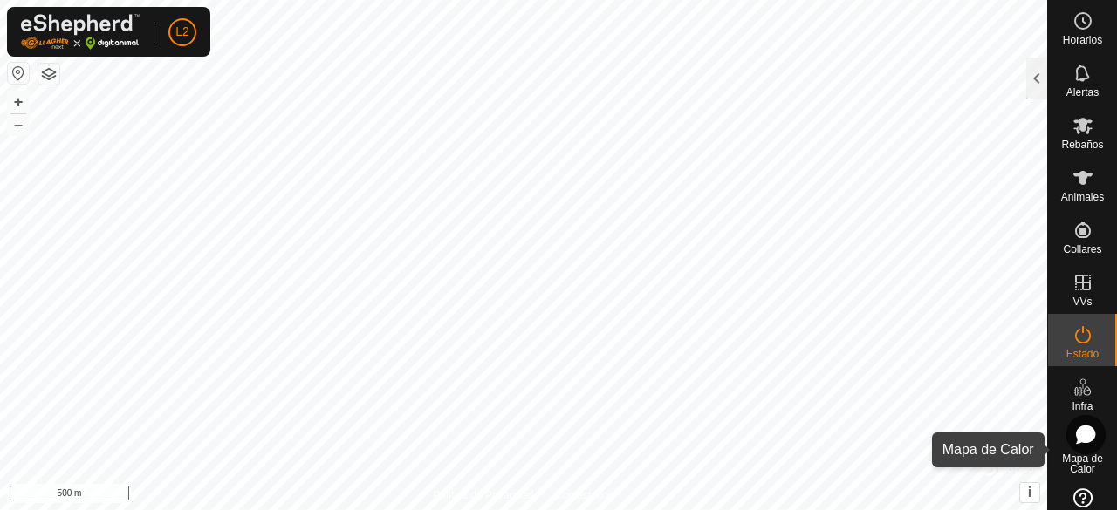
click at [1059, 467] on span "Mapa de Calor" at bounding box center [1082, 464] width 60 height 21
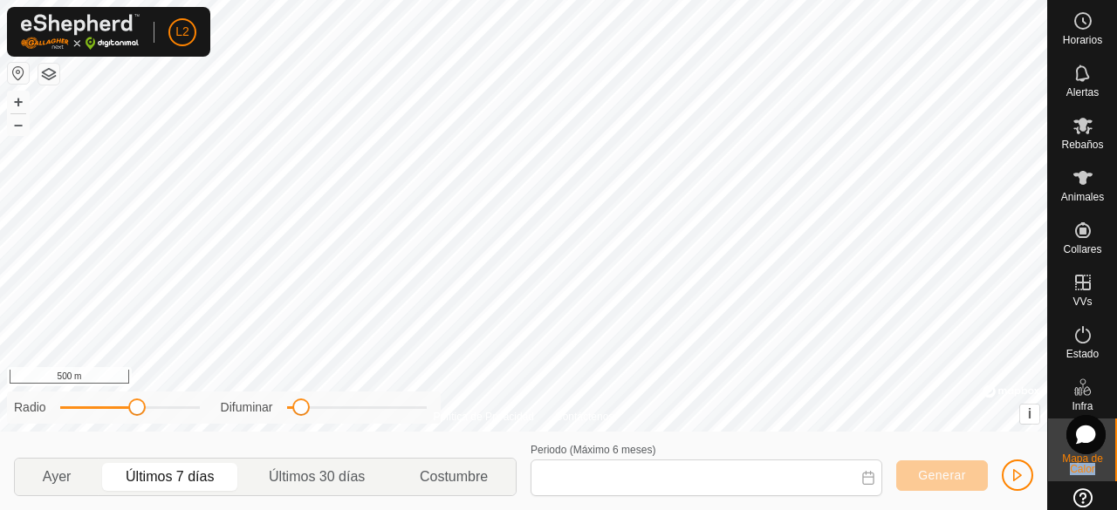
type input "[DATE] - [DATE]"
click at [1059, 467] on span "Mapa de Calor" at bounding box center [1082, 464] width 60 height 21
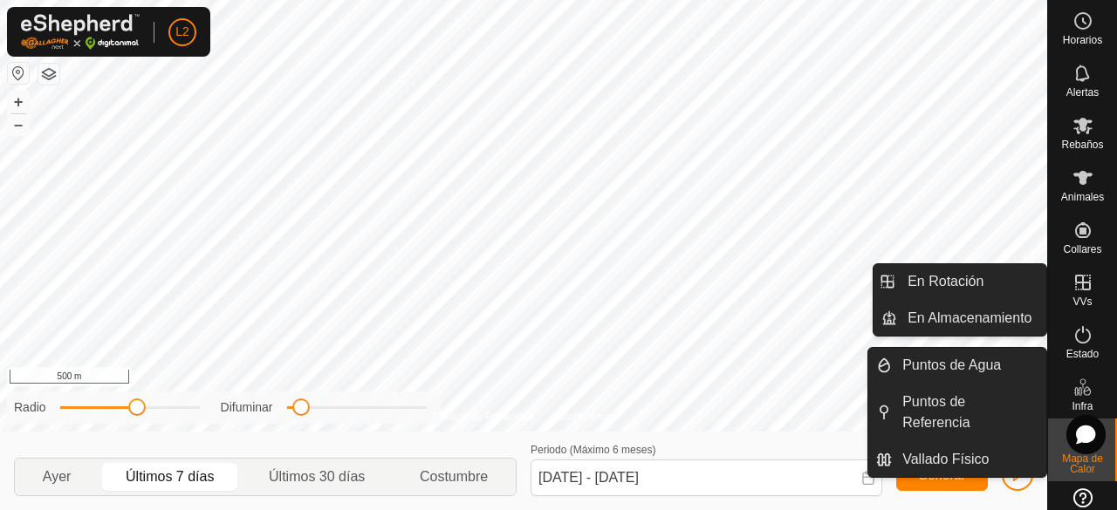
click at [1077, 286] on icon at bounding box center [1082, 282] width 21 height 21
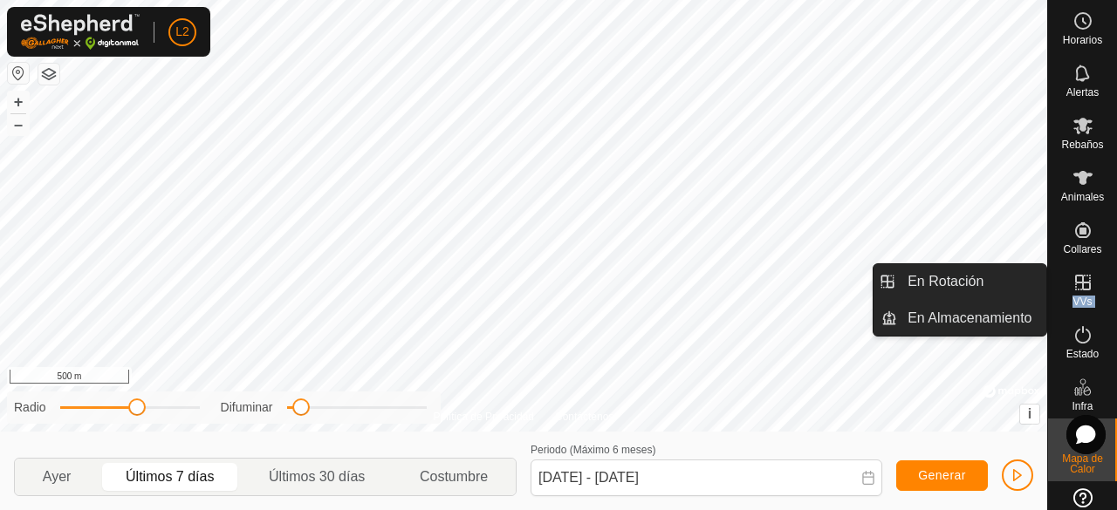
click at [1077, 286] on icon at bounding box center [1082, 282] width 21 height 21
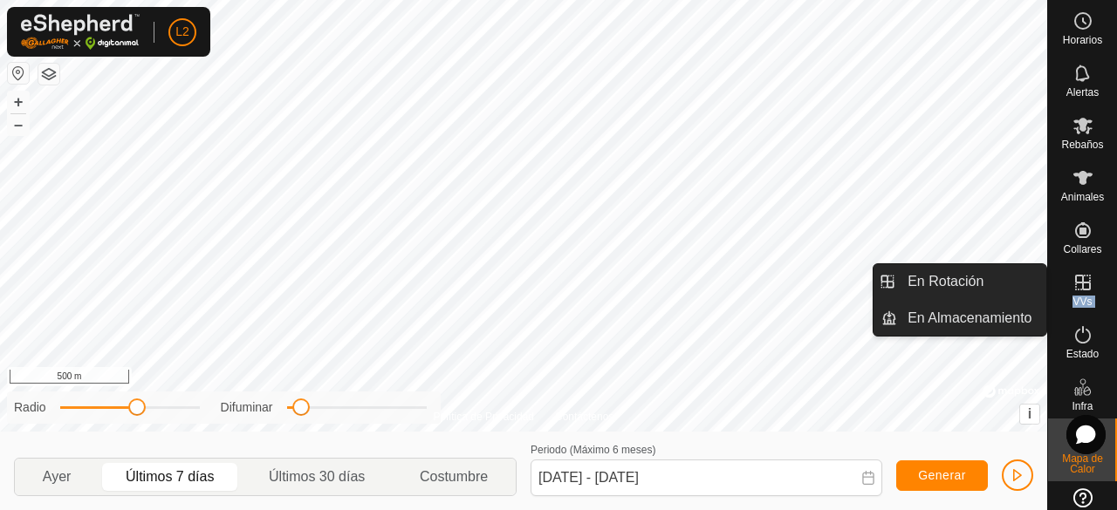
click at [1077, 286] on icon at bounding box center [1082, 282] width 21 height 21
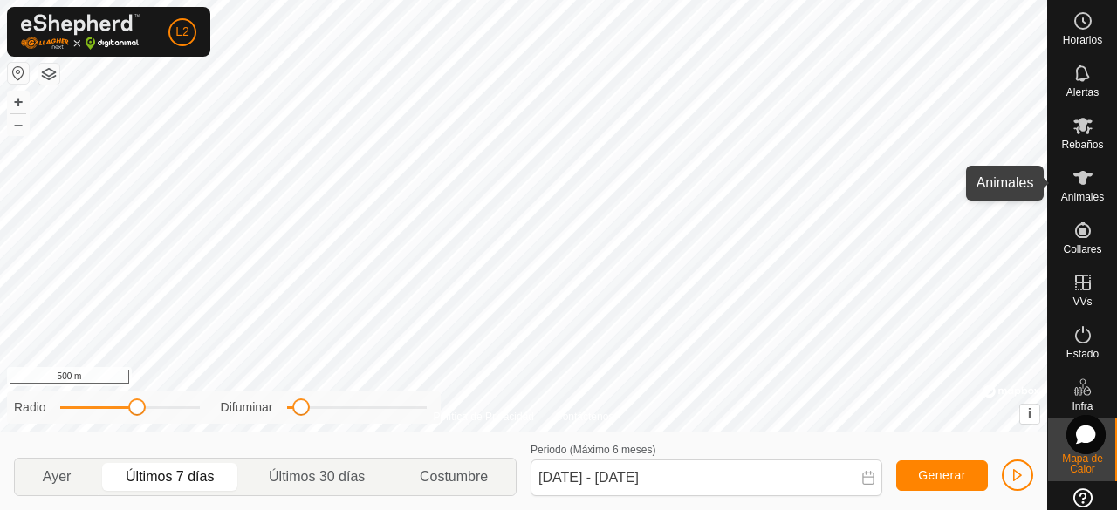
click at [1085, 183] on icon at bounding box center [1082, 178] width 21 height 21
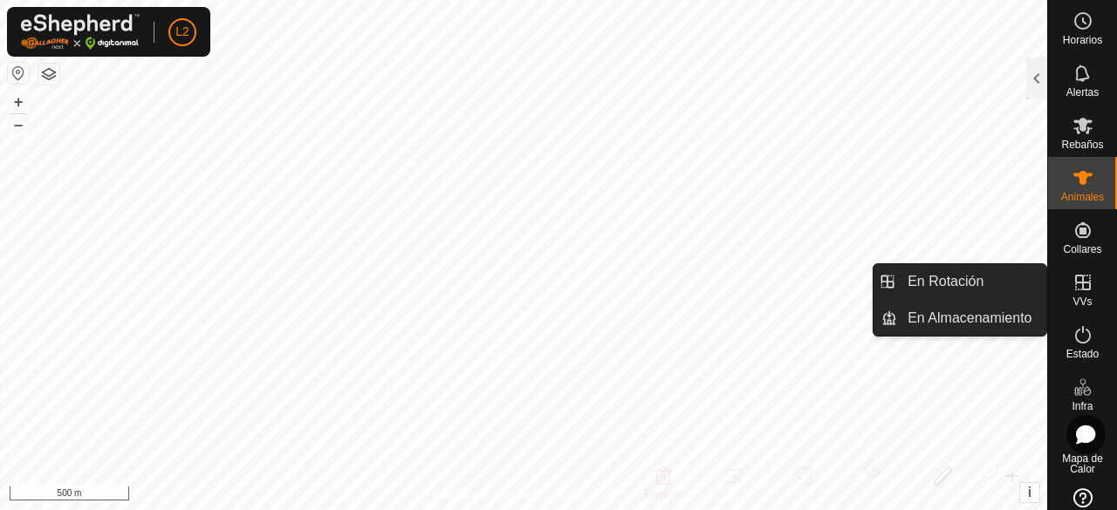
click at [1072, 281] on icon at bounding box center [1082, 282] width 21 height 21
click at [1006, 318] on link "En Almacenamiento" at bounding box center [971, 318] width 149 height 35
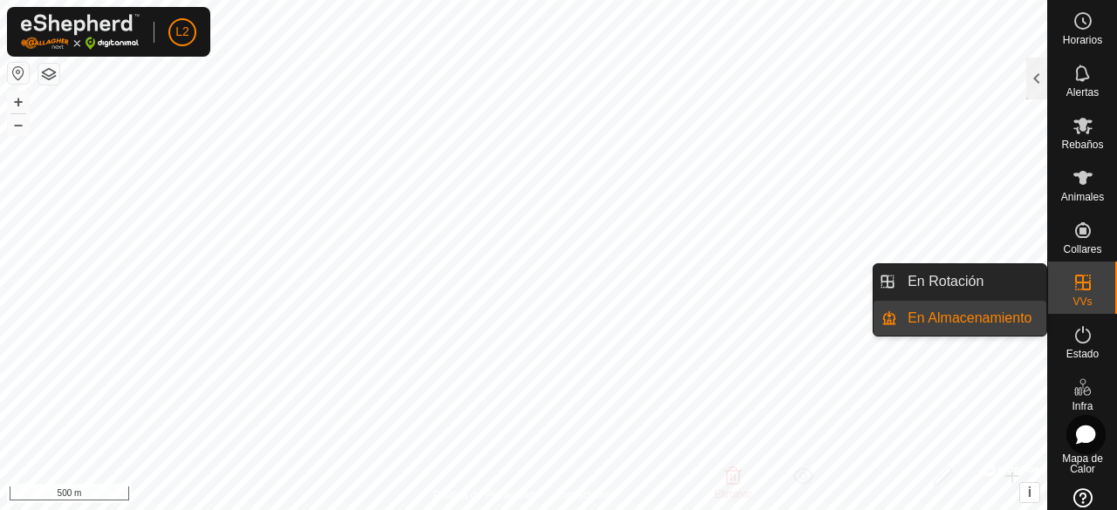
click at [1075, 290] on icon at bounding box center [1083, 283] width 16 height 16
click at [1003, 314] on link "En Almacenamiento" at bounding box center [971, 318] width 149 height 35
click at [976, 280] on link "En Rotación" at bounding box center [971, 281] width 149 height 35
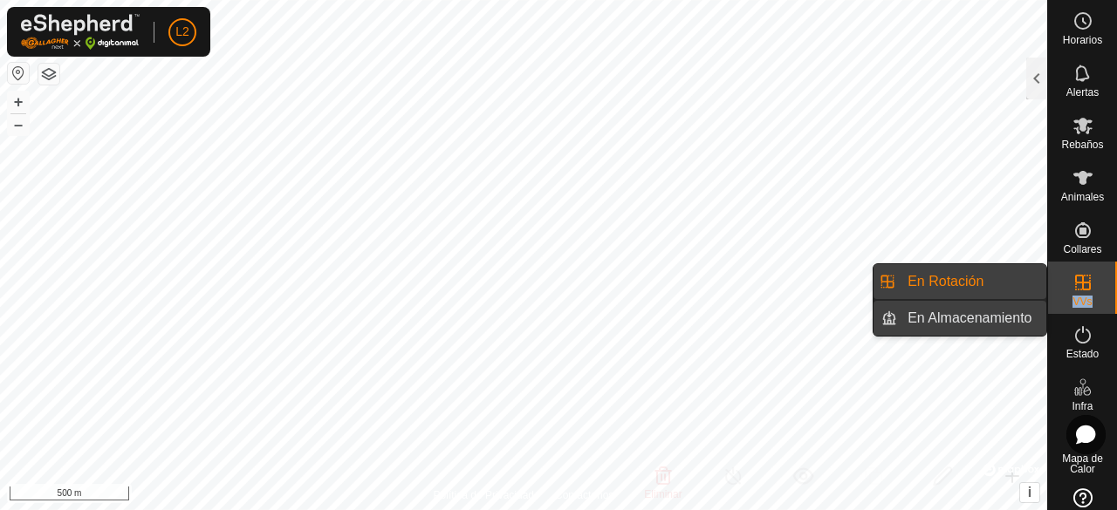
click at [975, 308] on link "En Almacenamiento" at bounding box center [971, 318] width 149 height 35
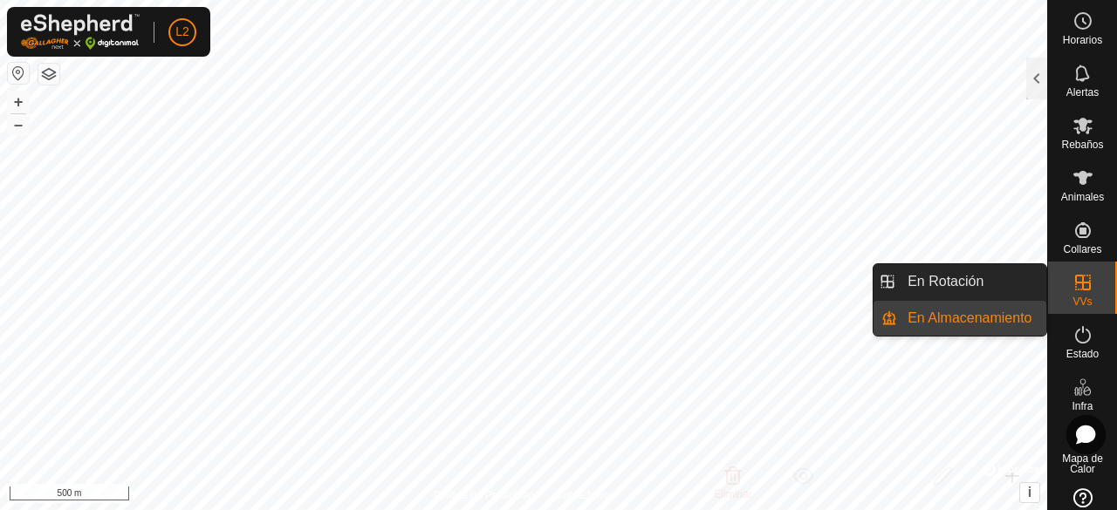
click at [1087, 286] on es-virtualpaddocks-svg-icon at bounding box center [1082, 283] width 31 height 28
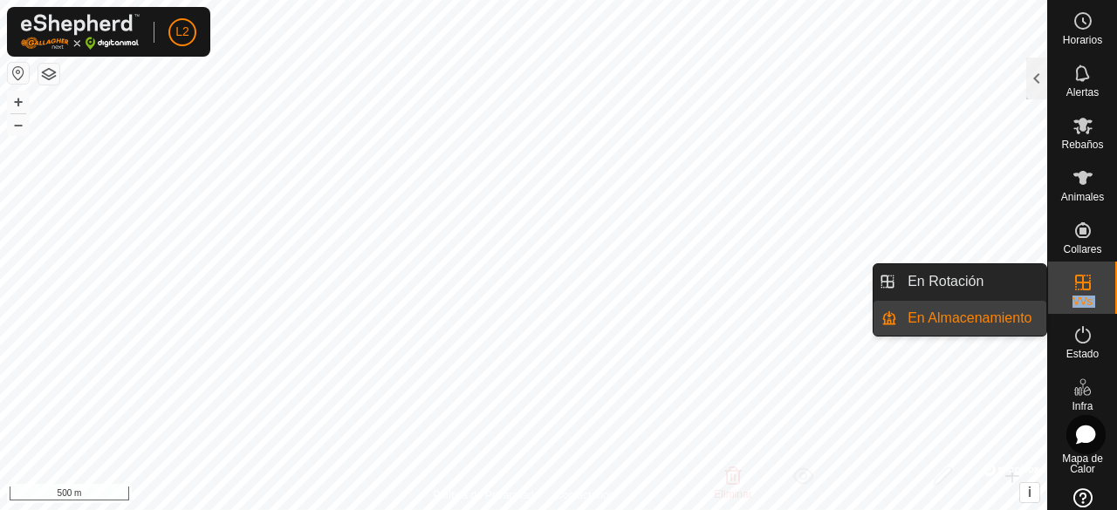
click at [1087, 286] on es-virtualpaddocks-svg-icon at bounding box center [1082, 283] width 31 height 28
click at [1082, 292] on icon at bounding box center [1082, 282] width 21 height 21
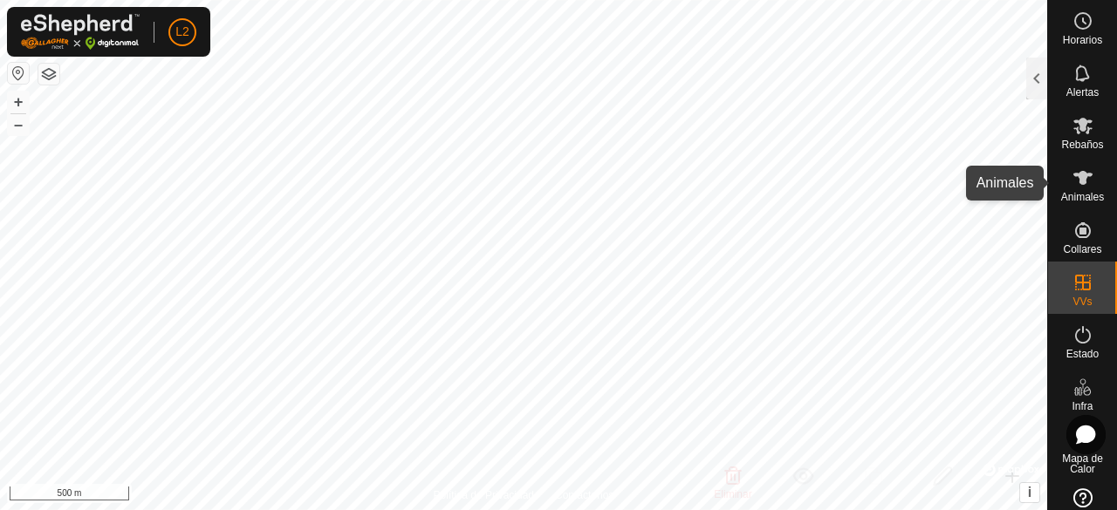
click at [1073, 174] on icon at bounding box center [1082, 178] width 19 height 14
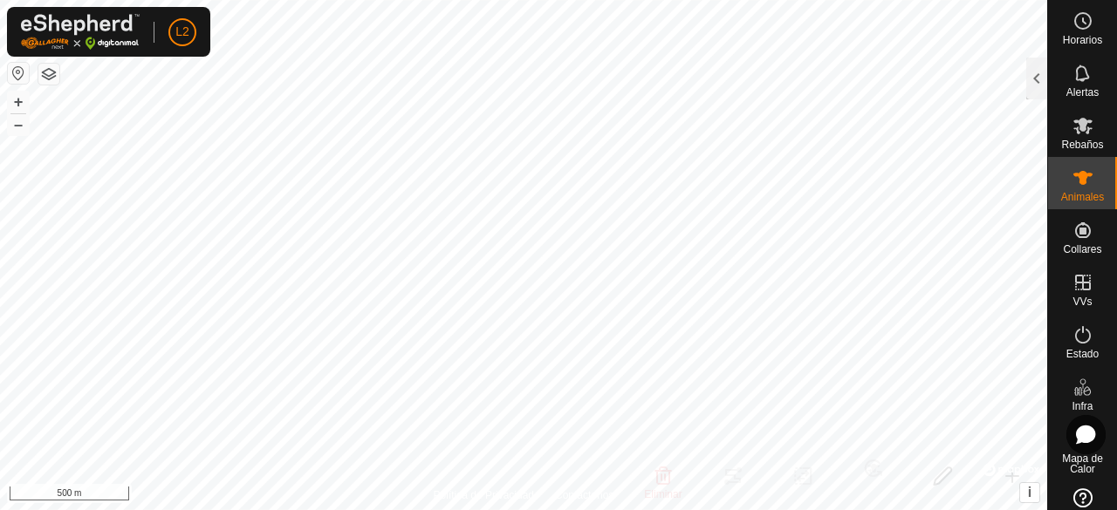
click at [1073, 174] on icon at bounding box center [1082, 178] width 19 height 14
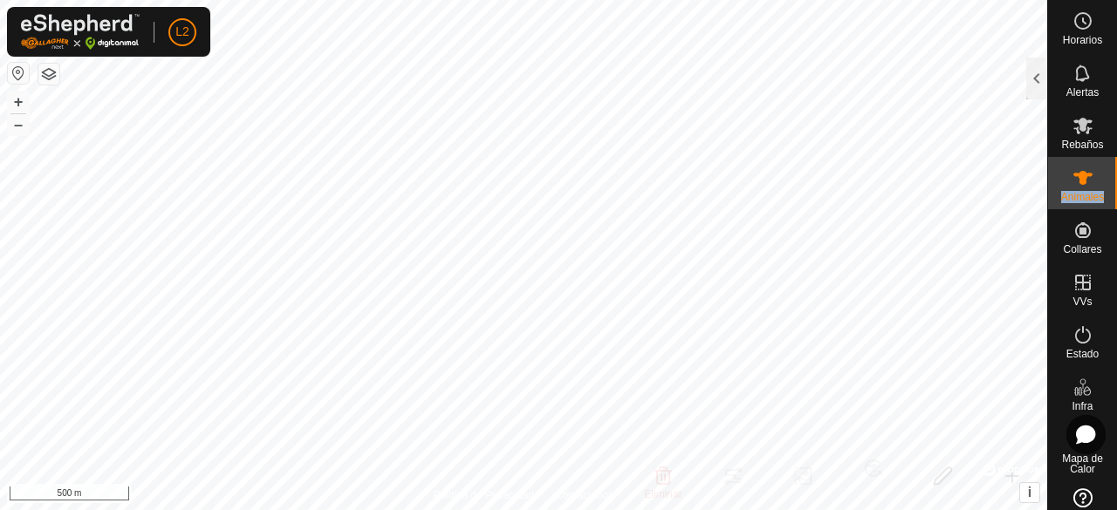
click at [1073, 174] on icon at bounding box center [1082, 178] width 19 height 14
click at [1077, 193] on span "Animales" at bounding box center [1082, 197] width 43 height 10
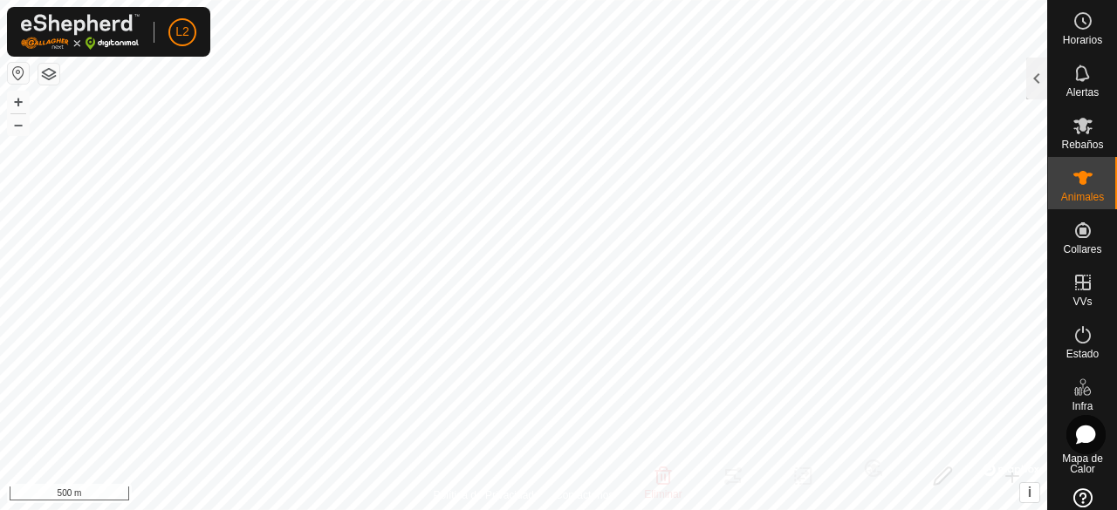
click at [1067, 169] on es-animals-svg-icon at bounding box center [1082, 178] width 31 height 28
click at [1038, 76] on div at bounding box center [1036, 79] width 21 height 42
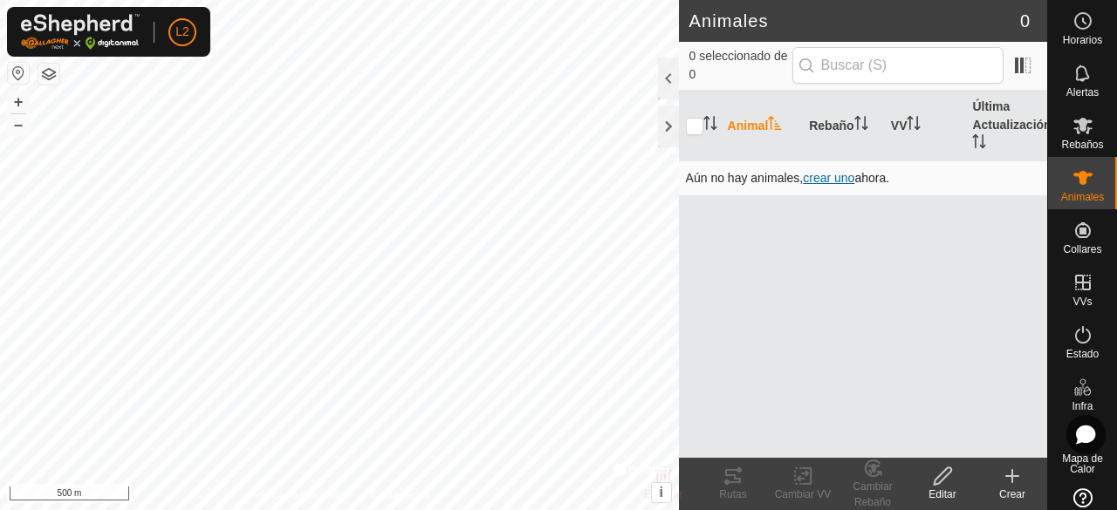
click at [831, 178] on span "crear uno" at bounding box center [828, 178] width 51 height 14
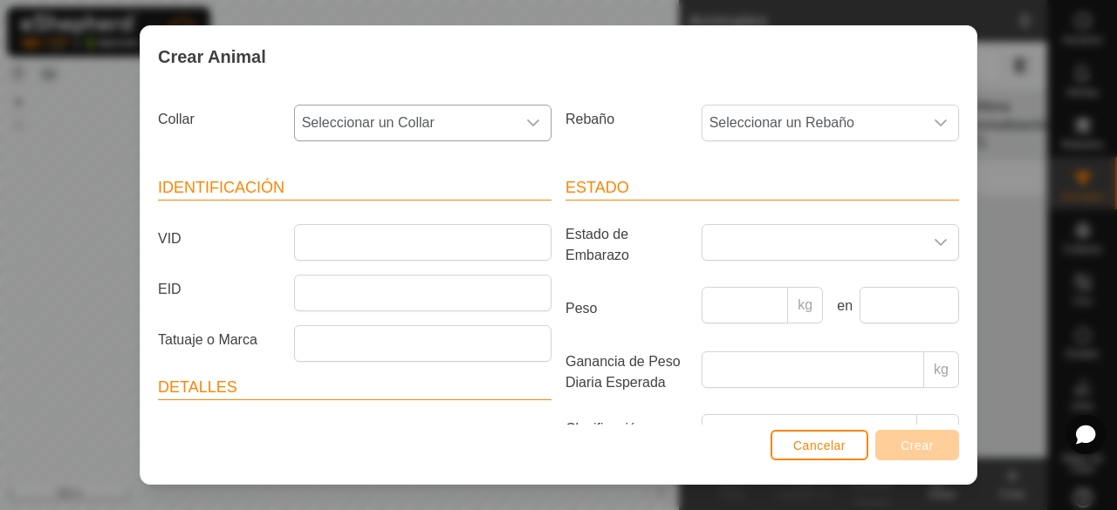
click at [532, 123] on icon "dropdown trigger" at bounding box center [533, 123] width 14 height 14
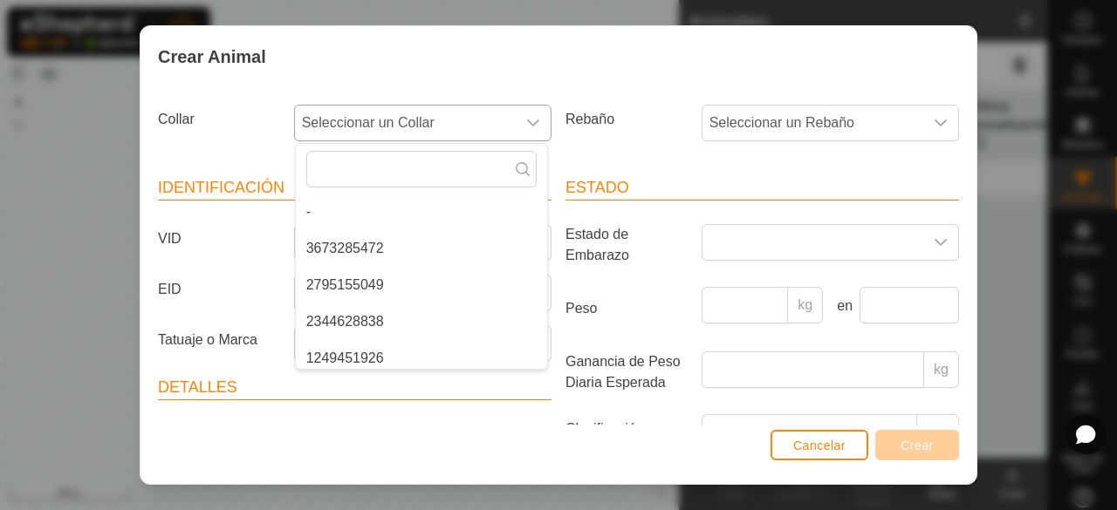
click at [483, 236] on li "3673285472" at bounding box center [421, 248] width 251 height 35
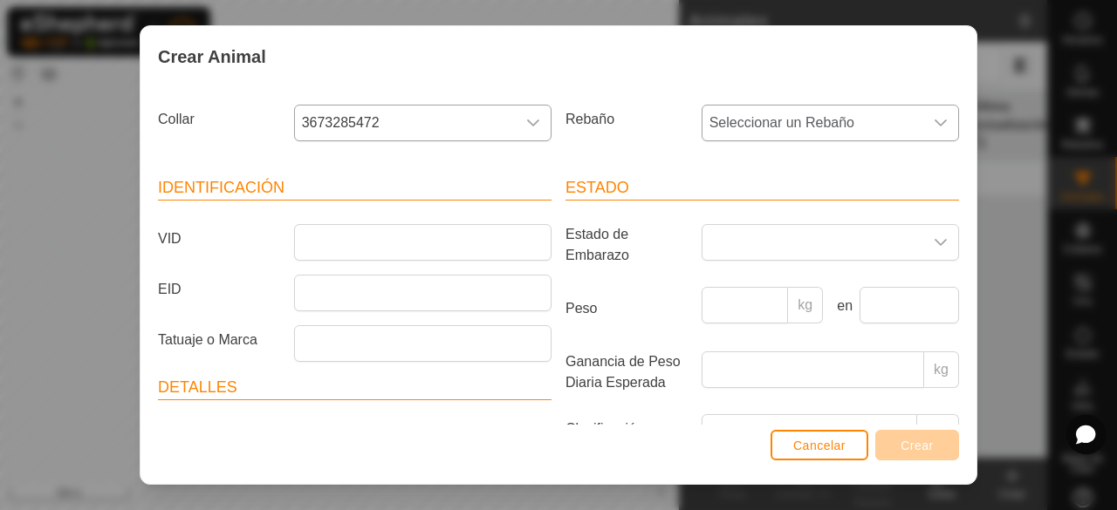
click at [923, 132] on div "dropdown trigger" at bounding box center [940, 123] width 35 height 35
click at [817, 451] on span "Cancelar" at bounding box center [819, 446] width 52 height 14
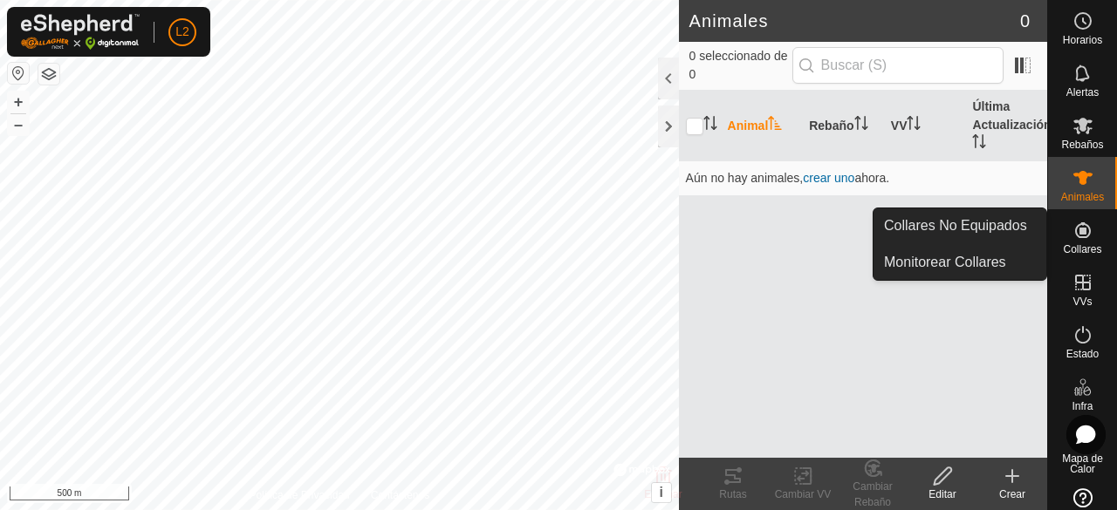
click at [1072, 238] on icon at bounding box center [1082, 230] width 21 height 21
click at [987, 267] on link "Monitorear Collares" at bounding box center [959, 262] width 173 height 35
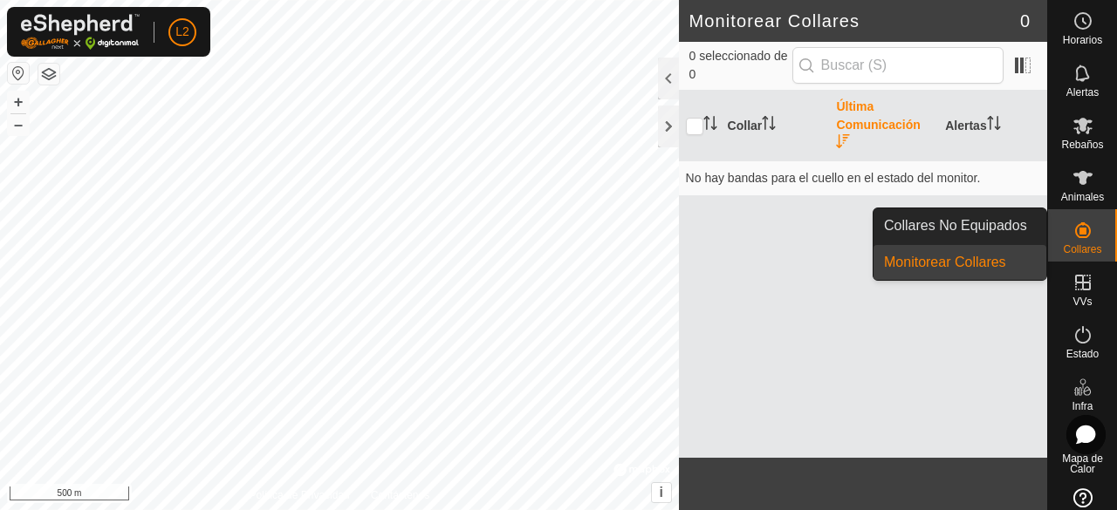
click at [987, 267] on link "Monitorear Collares" at bounding box center [959, 262] width 173 height 35
click at [978, 229] on link "Collares No Equipados" at bounding box center [959, 226] width 173 height 35
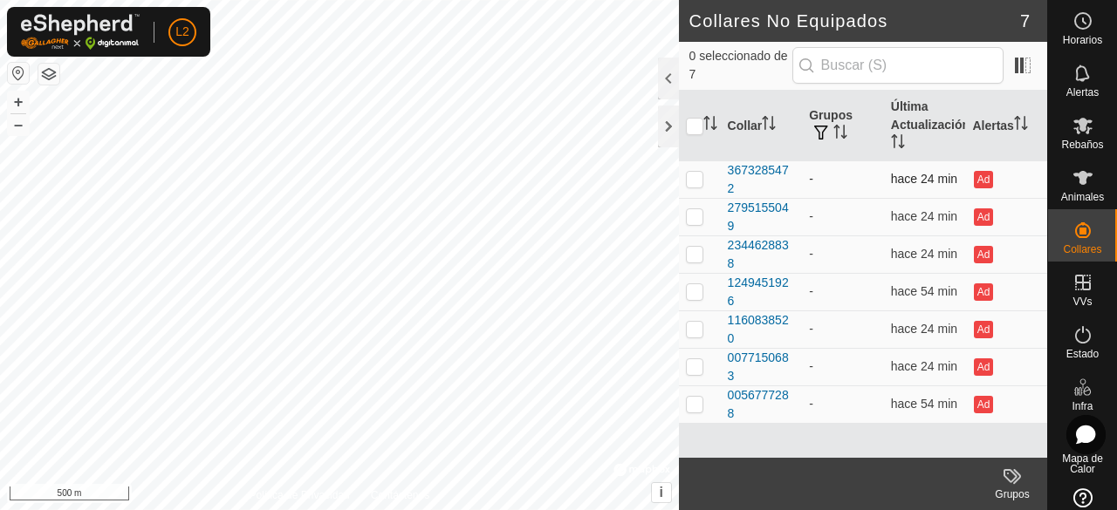
click at [696, 175] on p-checkbox at bounding box center [694, 179] width 17 height 14
checkbox input "true"
click at [691, 123] on input "checkbox" at bounding box center [694, 126] width 17 height 17
checkbox input "true"
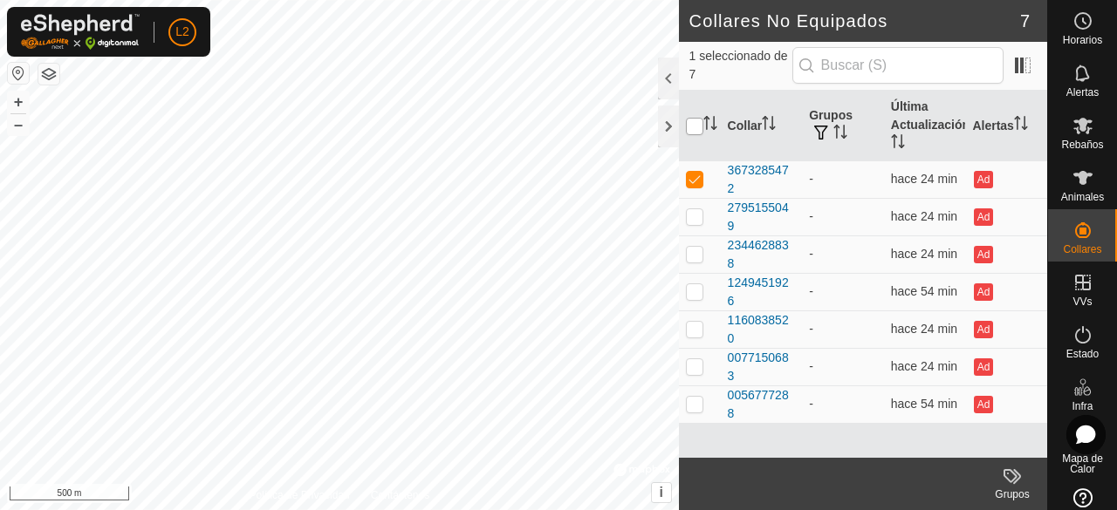
checkbox input "true"
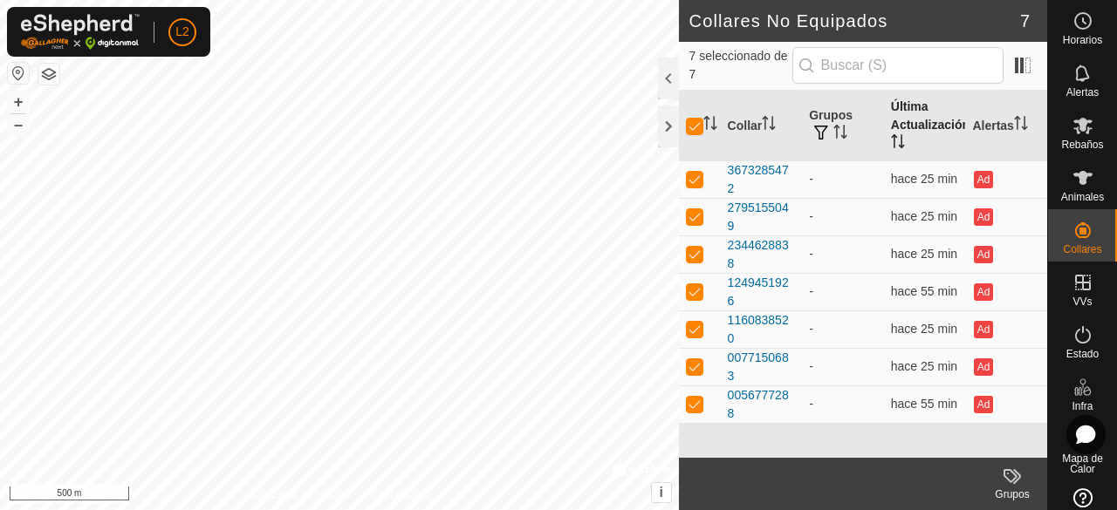
click at [917, 112] on th "Última Actualización" at bounding box center [925, 126] width 82 height 71
checkbox input "false"
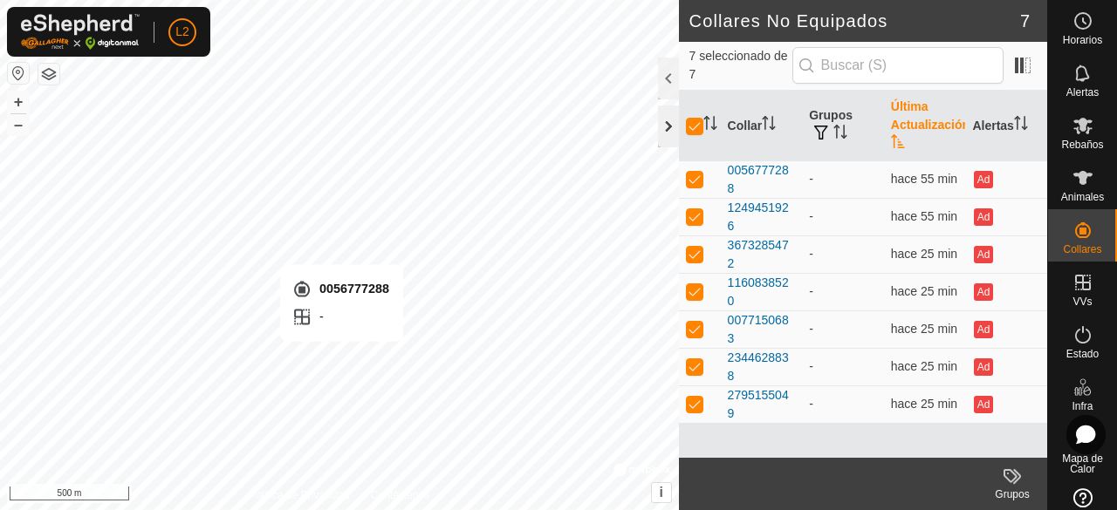
checkbox input "false"
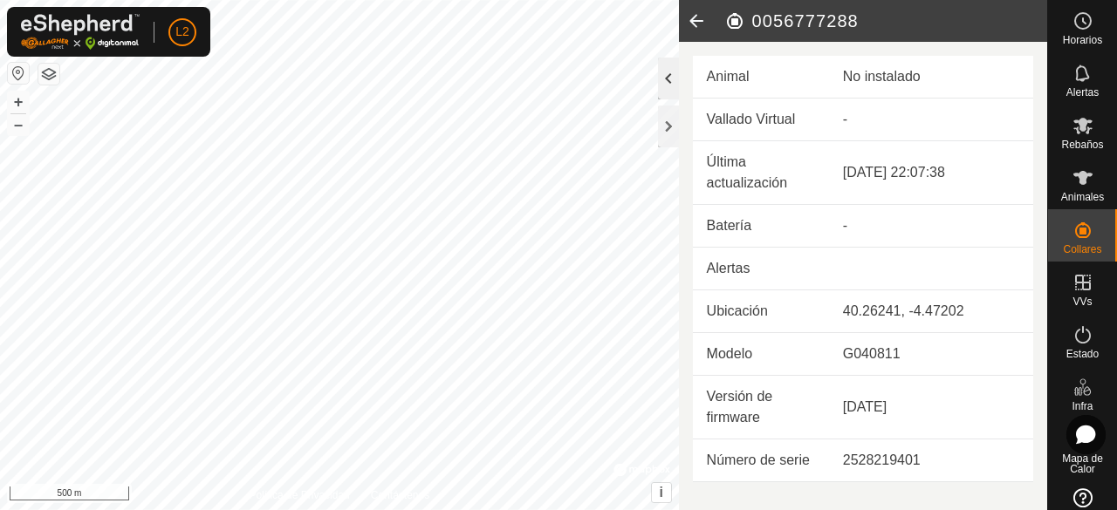
click at [663, 75] on div at bounding box center [668, 79] width 21 height 42
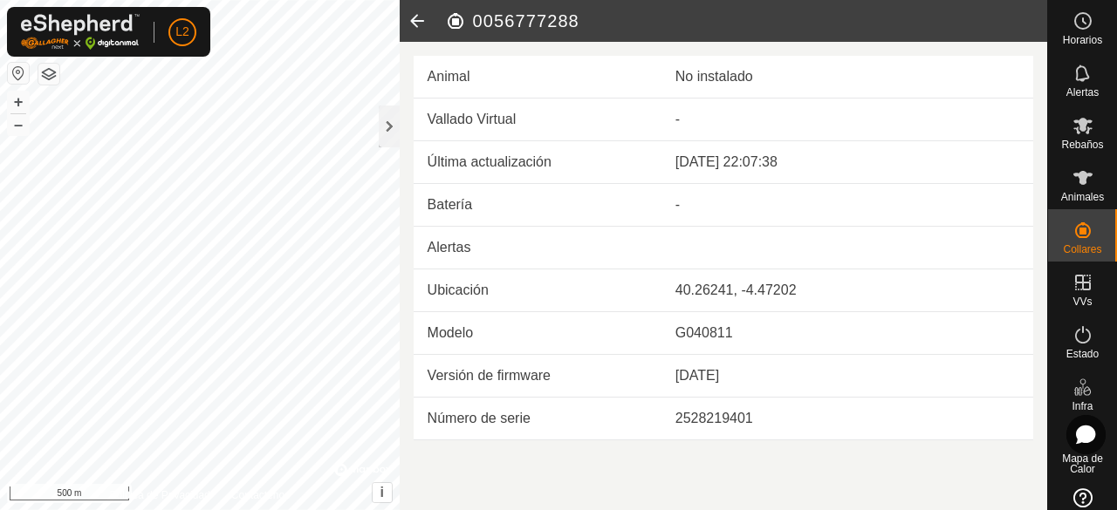
click at [482, 298] on td "Ubicación" at bounding box center [538, 291] width 248 height 43
click at [482, 291] on td "Ubicación" at bounding box center [538, 291] width 248 height 43
click at [393, 131] on div at bounding box center [389, 127] width 21 height 42
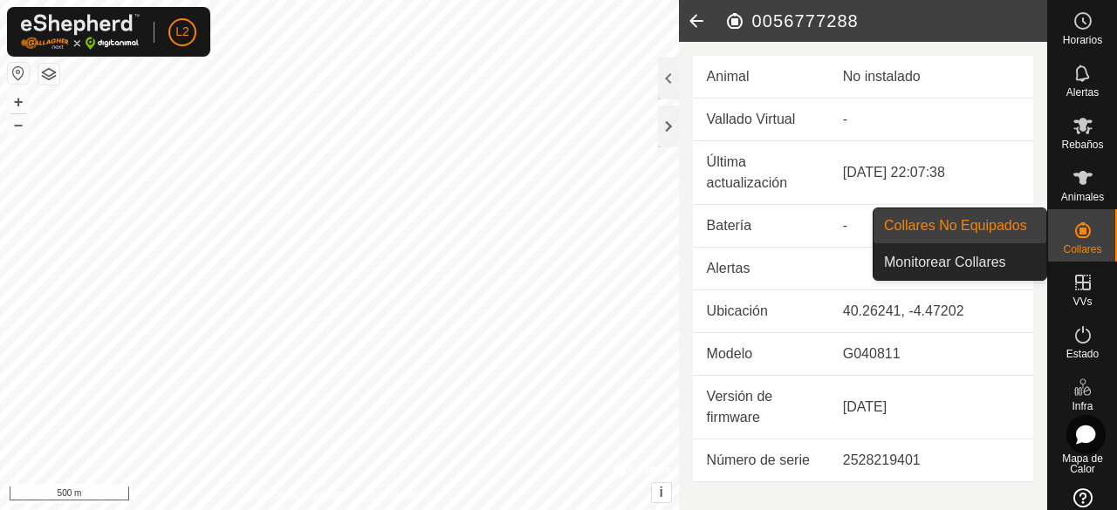
click at [1013, 228] on link "Collares No Equipados" at bounding box center [959, 226] width 173 height 35
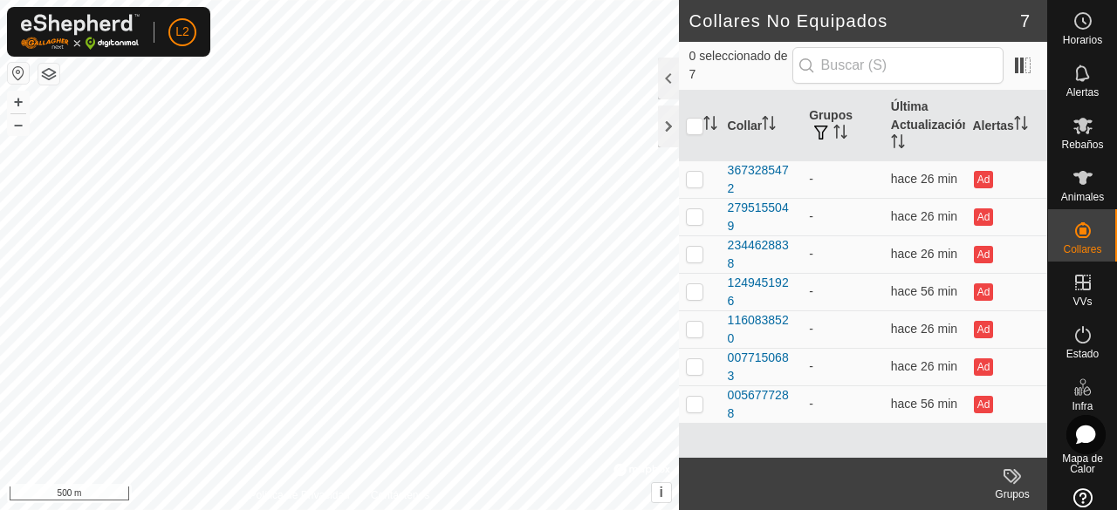
click at [698, 116] on th at bounding box center [700, 126] width 42 height 71
click at [694, 125] on input "checkbox" at bounding box center [694, 126] width 17 height 17
checkbox input "true"
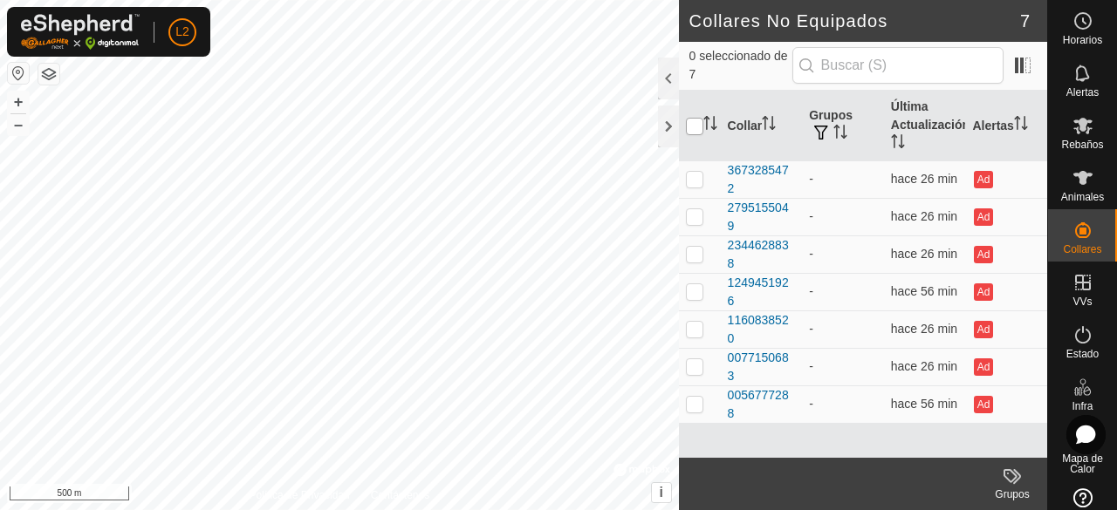
checkbox input "true"
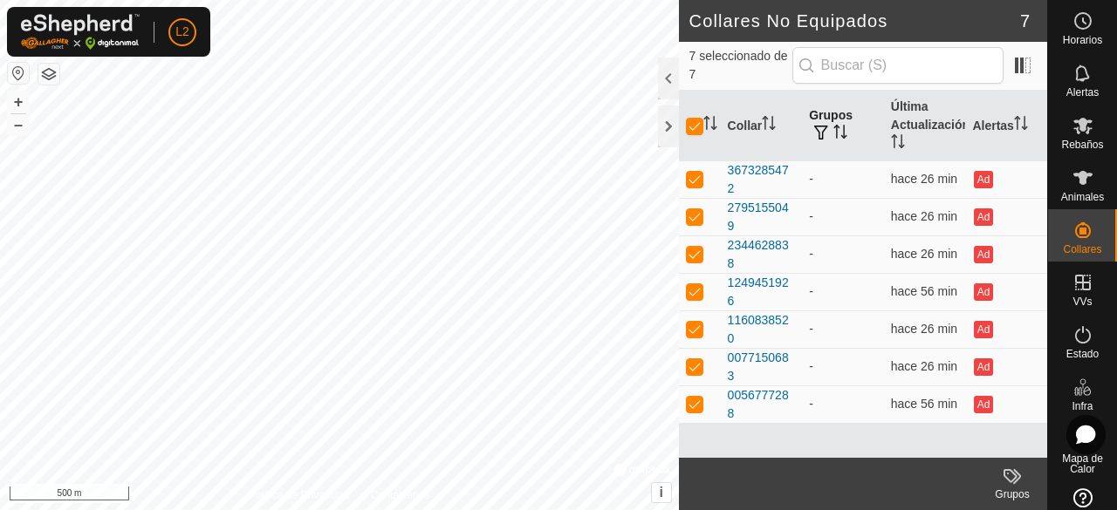
click at [830, 124] on th "Grupos" at bounding box center [843, 126] width 82 height 71
click at [822, 127] on span "button" at bounding box center [821, 133] width 14 height 14
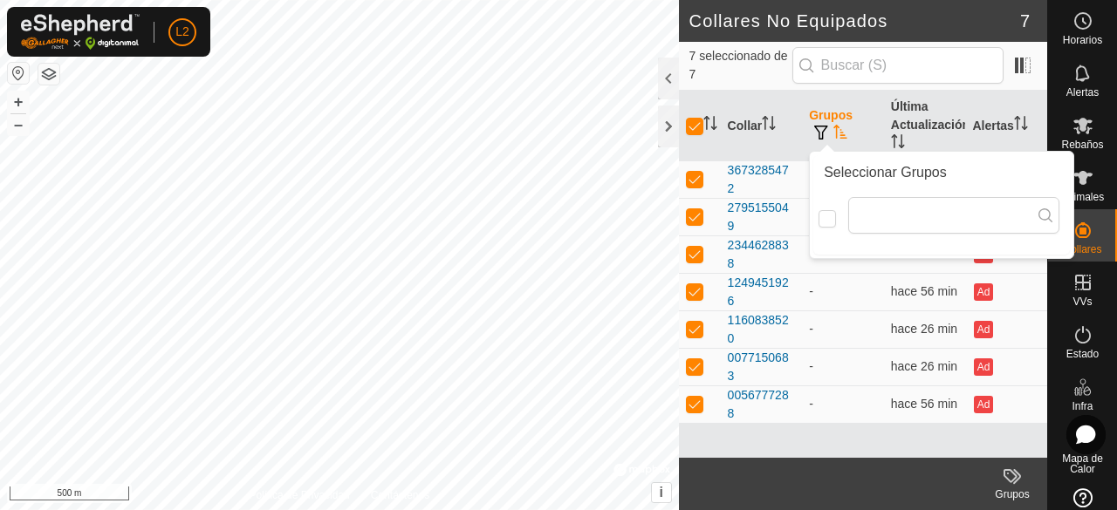
click at [846, 119] on th "Grupos" at bounding box center [843, 126] width 82 height 71
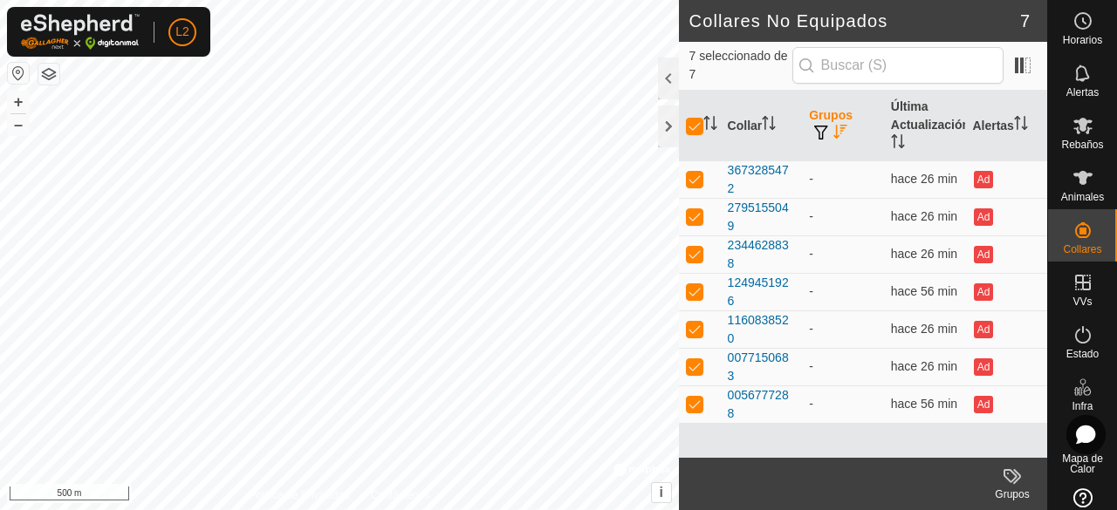
click at [846, 119] on th "Grupos" at bounding box center [843, 126] width 82 height 71
click at [1079, 184] on icon at bounding box center [1082, 178] width 21 height 21
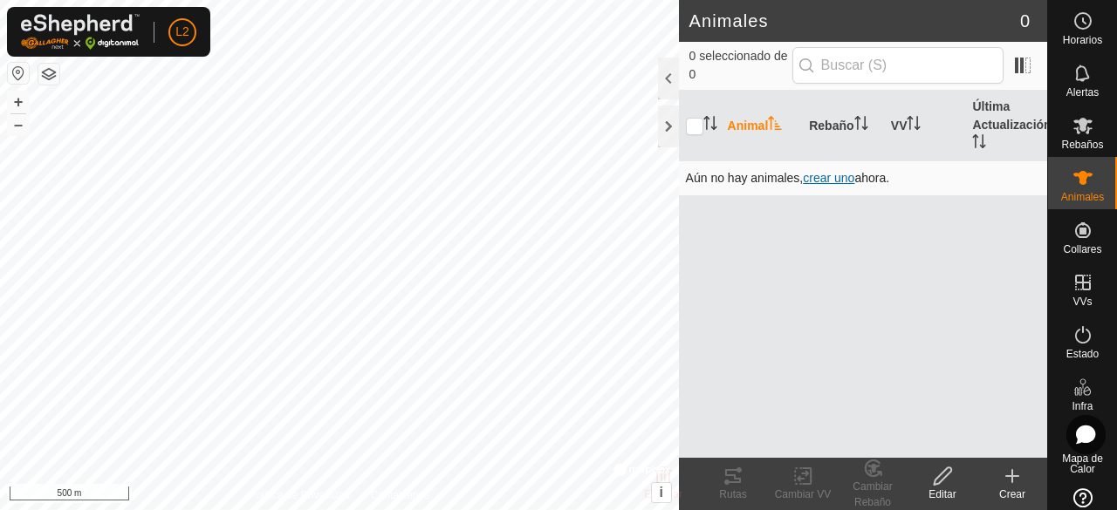
click at [838, 177] on span "crear uno" at bounding box center [828, 178] width 51 height 14
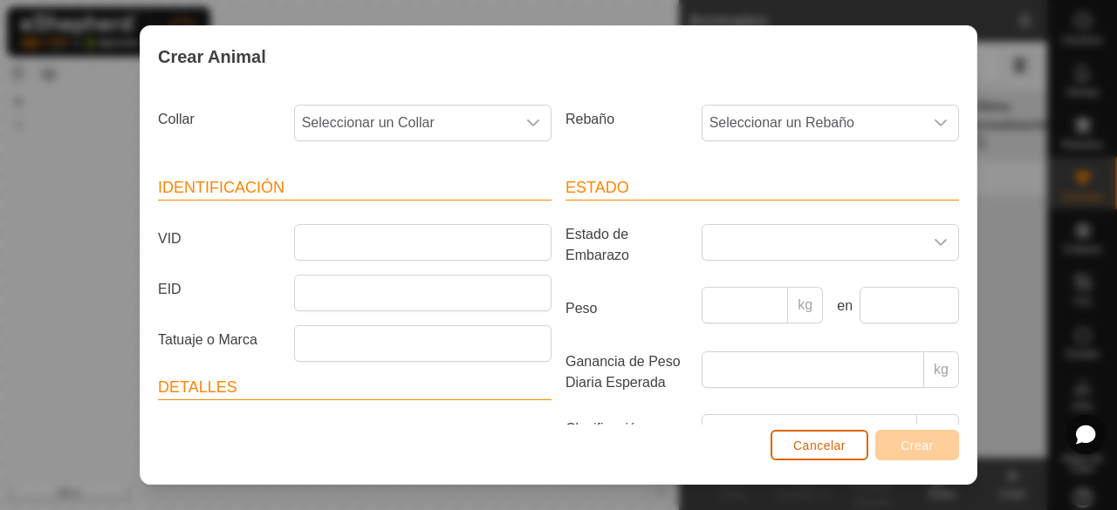
click at [818, 446] on span "Cancelar" at bounding box center [819, 446] width 52 height 14
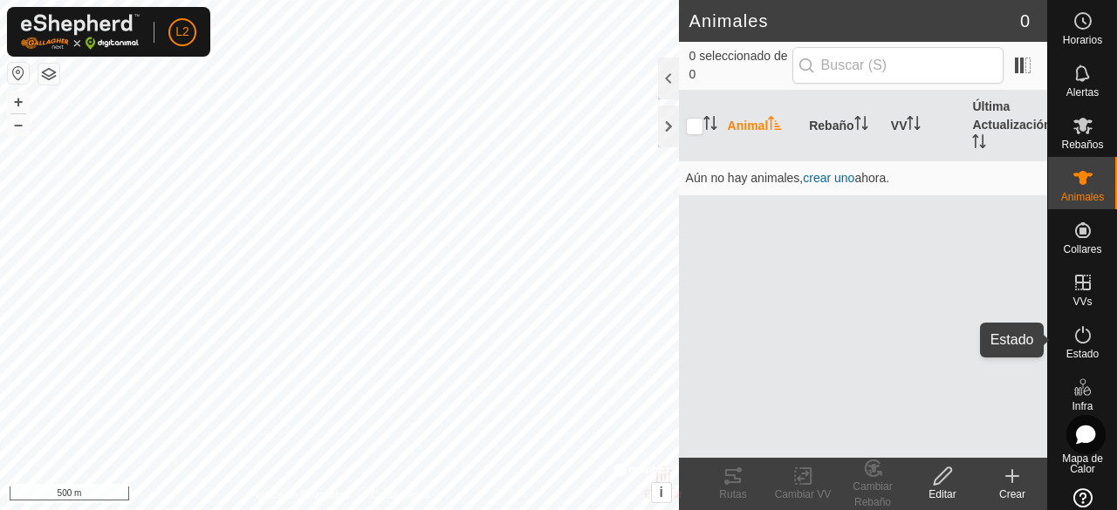
click at [1072, 345] on icon at bounding box center [1082, 335] width 21 height 21
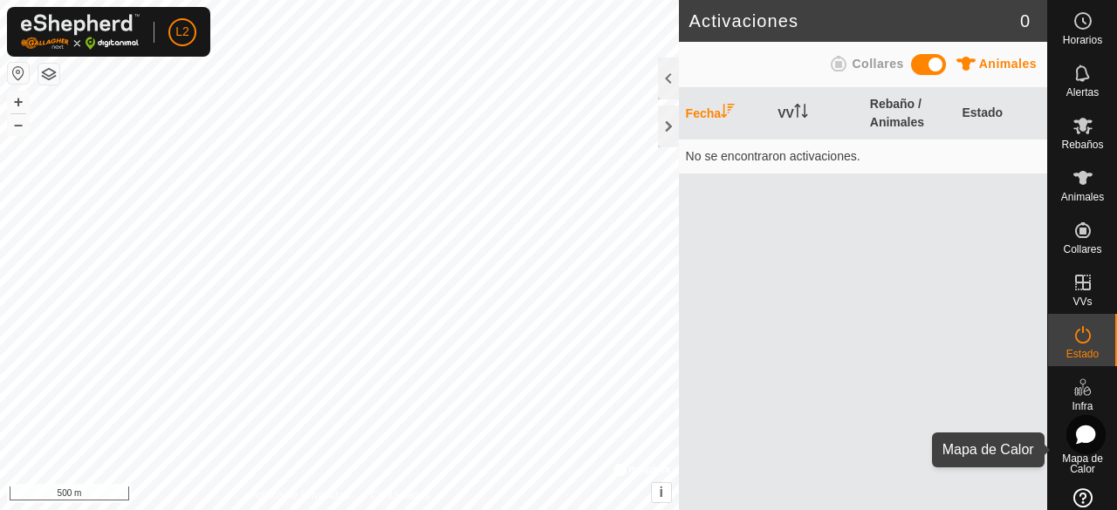
click at [1070, 465] on span "Mapa de Calor" at bounding box center [1082, 464] width 60 height 21
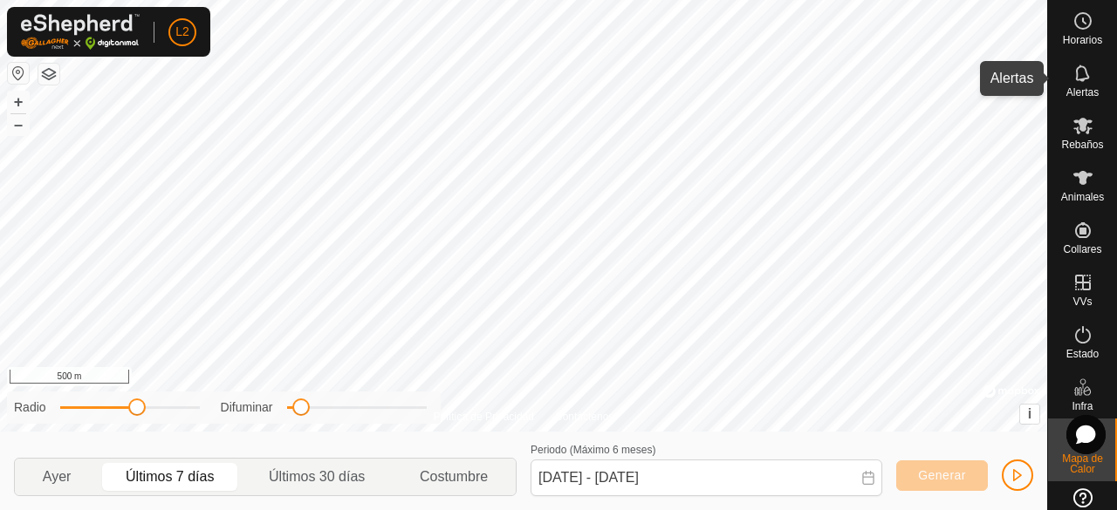
click at [1071, 86] on es-notification-svg-icon at bounding box center [1082, 73] width 31 height 28
